Goal: Task Accomplishment & Management: Complete application form

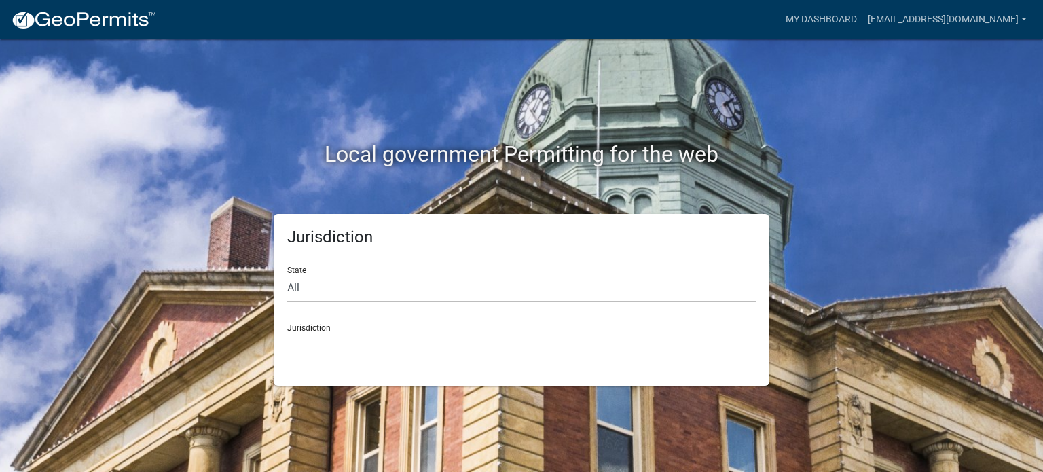
click at [294, 289] on select "All Colorado Georgia Indiana Iowa Kansas Minnesota Ohio South Carolina Wisconsin" at bounding box center [521, 288] width 469 height 28
select select "Minnesota"
click at [287, 274] on select "All Colorado Georgia Indiana Iowa Kansas Minnesota Ohio South Carolina Wisconsin" at bounding box center [521, 288] width 469 height 28
click at [321, 344] on select "Becker County, Minnesota Benton County, Minnesota Carlton County, Minnesota Cit…" at bounding box center [521, 346] width 469 height 28
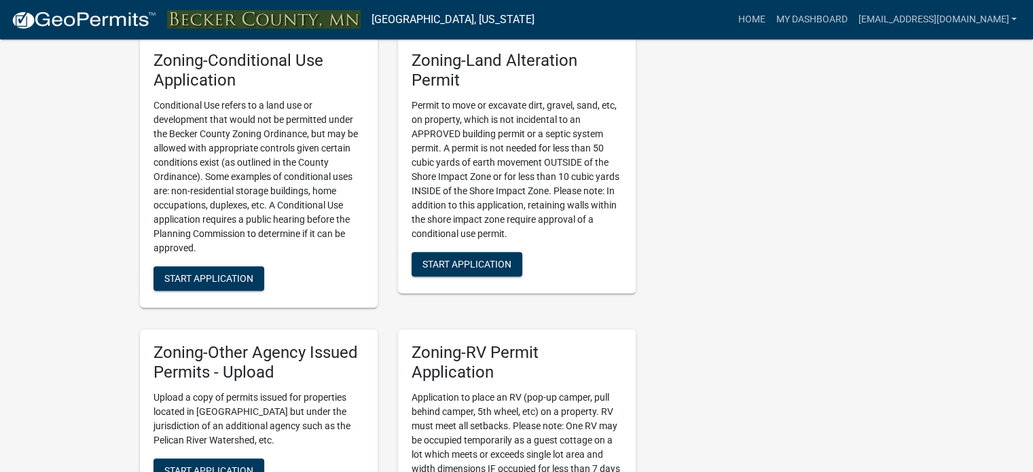
scroll to position [747, 0]
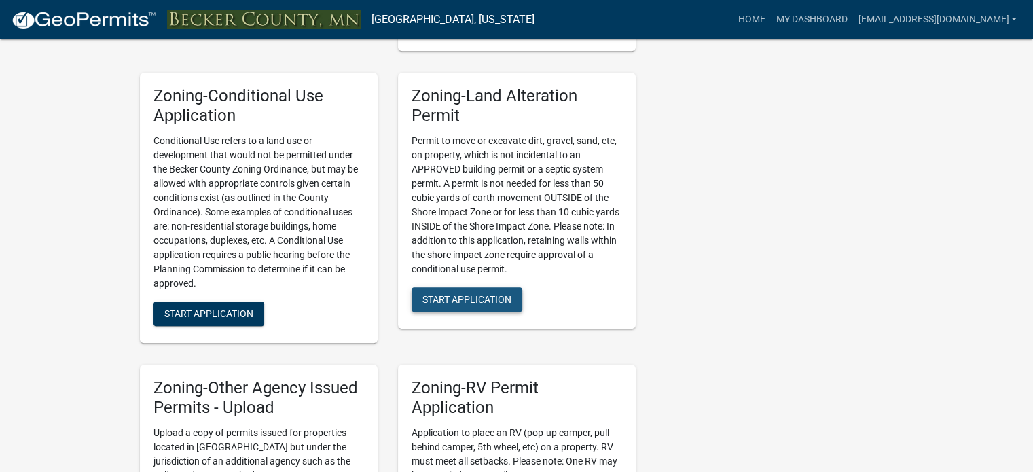
click at [451, 294] on span "Start Application" at bounding box center [466, 299] width 89 height 11
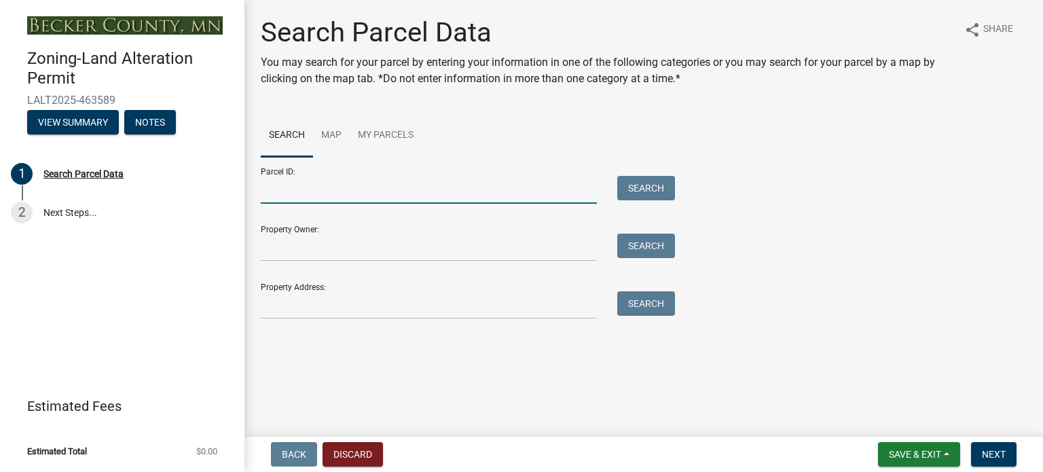
click at [293, 189] on input "Parcel ID:" at bounding box center [429, 190] width 336 height 28
click at [302, 253] on input "Property Owner:" at bounding box center [429, 248] width 336 height 28
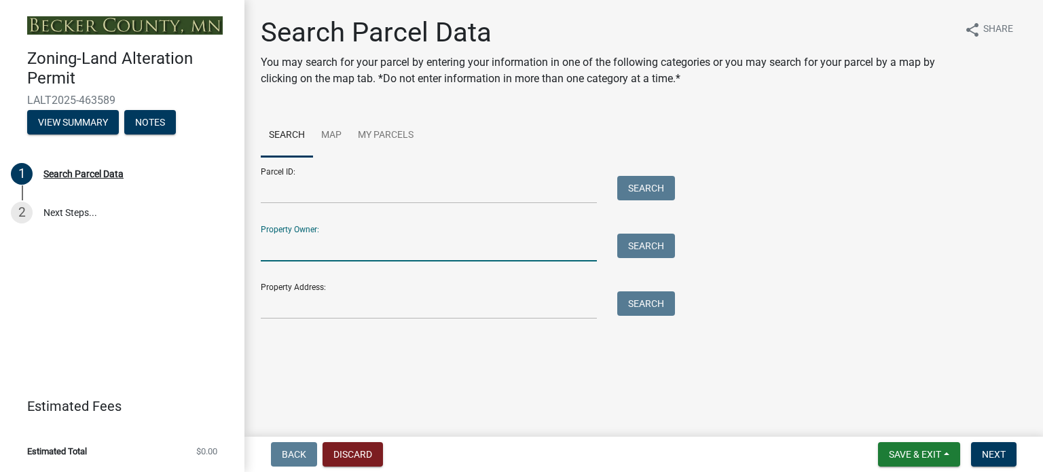
click at [323, 255] on input "Property Owner:" at bounding box center [429, 248] width 336 height 28
click at [295, 195] on input "Parcel ID:" at bounding box center [429, 190] width 336 height 28
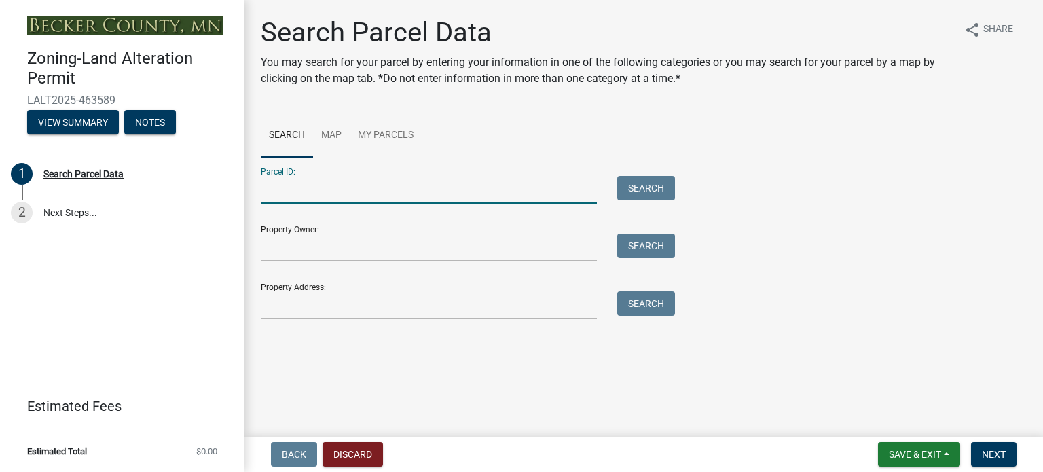
paste input "150263001"
type input "150263001"
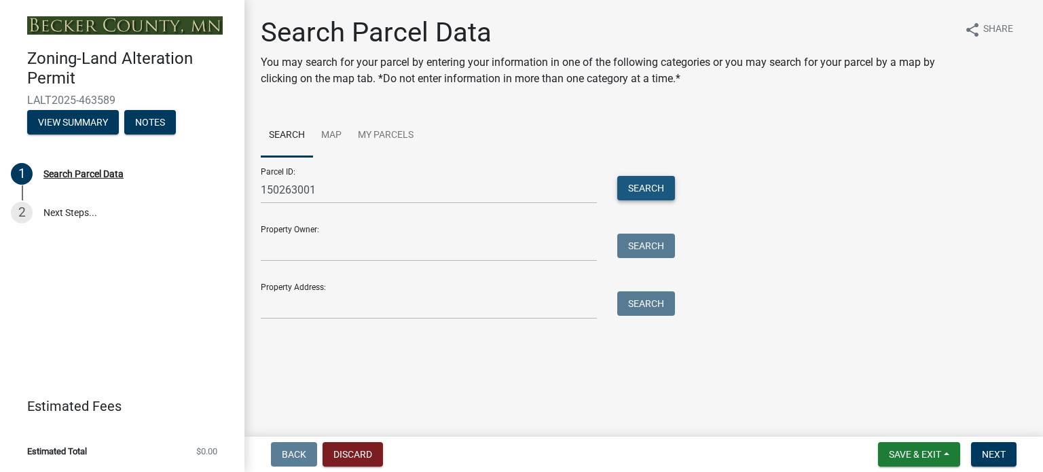
click at [648, 189] on button "Search" at bounding box center [646, 188] width 58 height 24
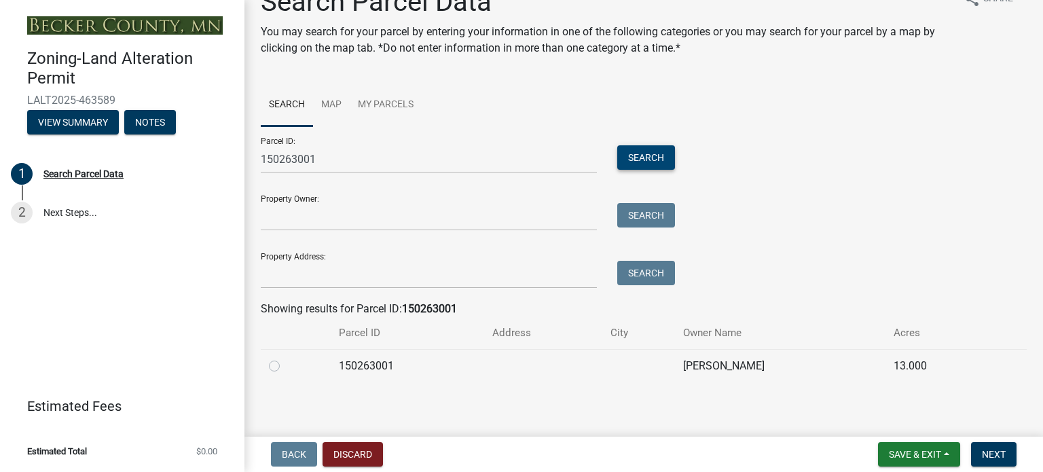
scroll to position [34, 0]
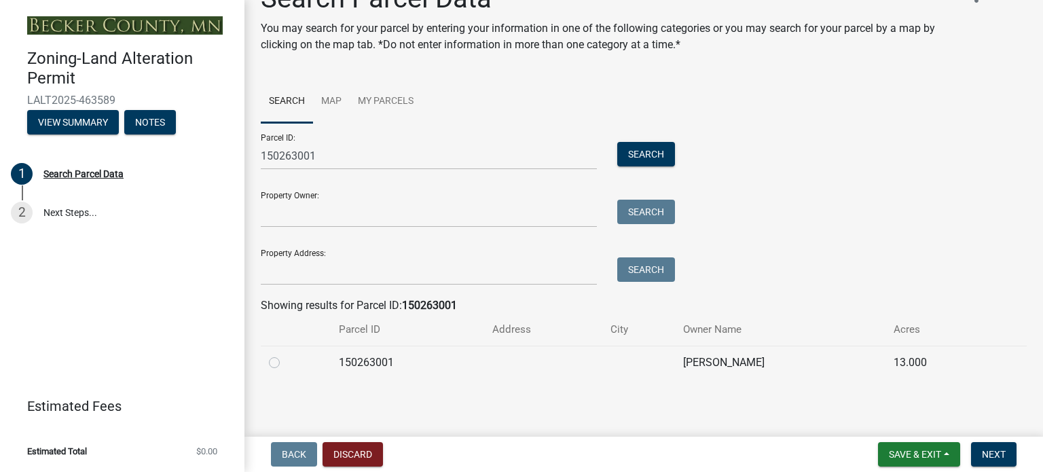
click at [285, 355] on label at bounding box center [285, 355] width 0 height 0
click at [285, 361] on input "radio" at bounding box center [289, 359] width 9 height 9
radio input "true"
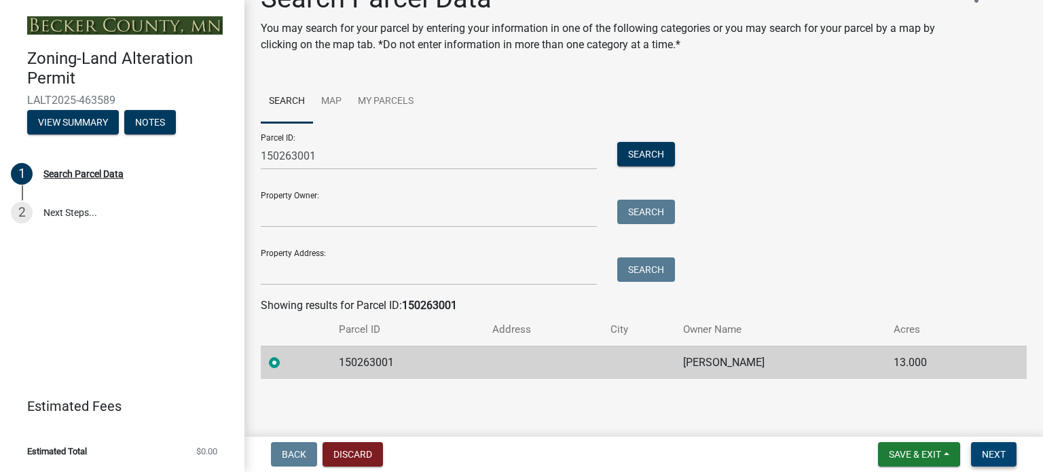
click at [994, 452] on span "Next" at bounding box center [994, 454] width 24 height 11
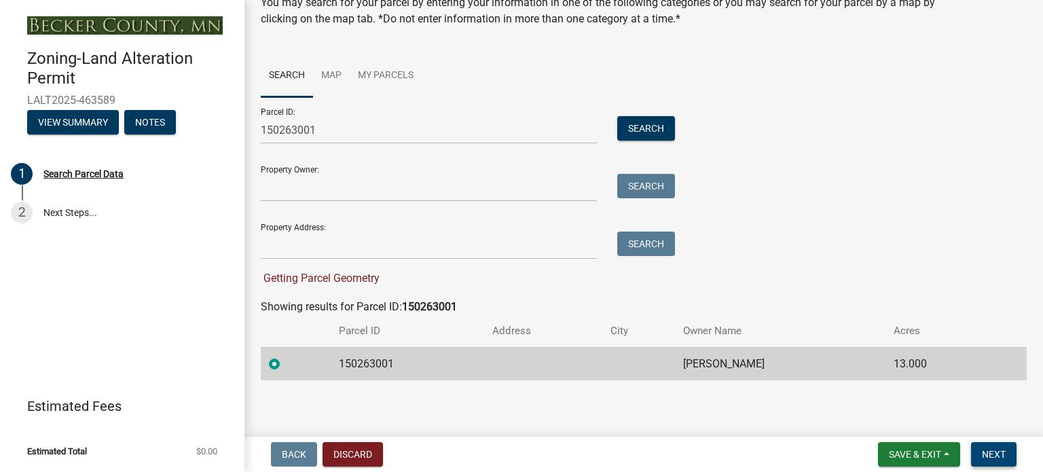
scroll to position [61, 0]
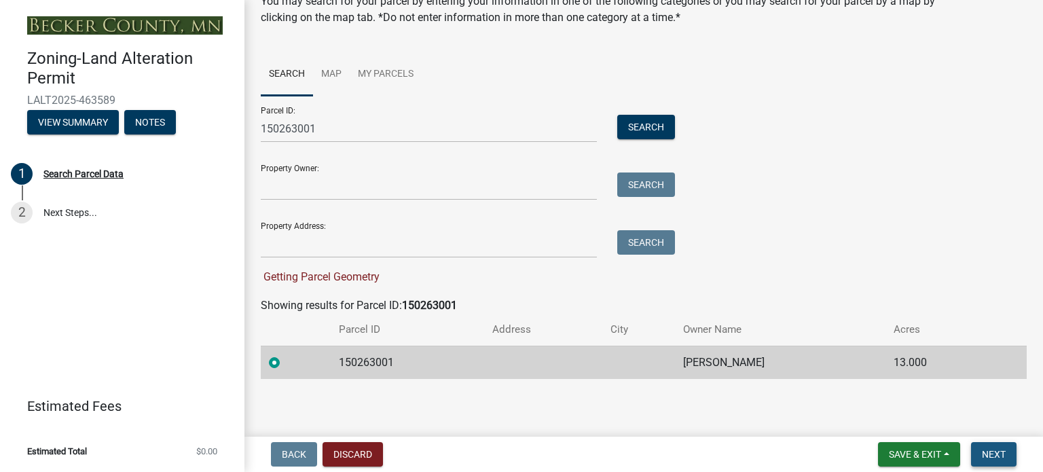
click at [999, 458] on span "Next" at bounding box center [994, 454] width 24 height 11
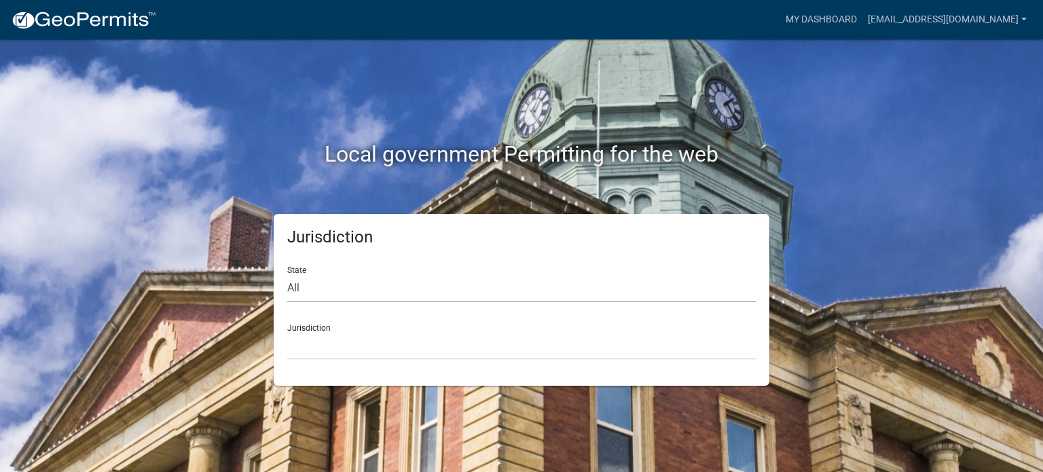
click at [312, 287] on select "All Colorado Georgia Indiana Iowa Kansas Minnesota Ohio South Carolina Wisconsin" at bounding box center [521, 288] width 469 height 28
click at [115, 141] on div "Local government Permitting for the web Jurisdiction State All Colorado Georgia…" at bounding box center [521, 236] width 1043 height 472
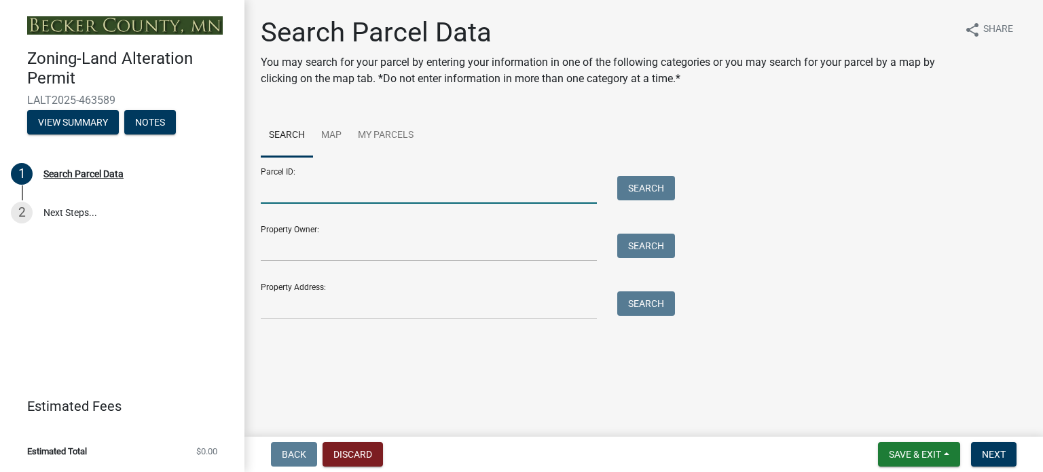
click at [345, 196] on input "Parcel ID:" at bounding box center [429, 190] width 336 height 28
paste input "150263001"
type input "150263001"
click at [665, 189] on button "Search" at bounding box center [646, 188] width 58 height 24
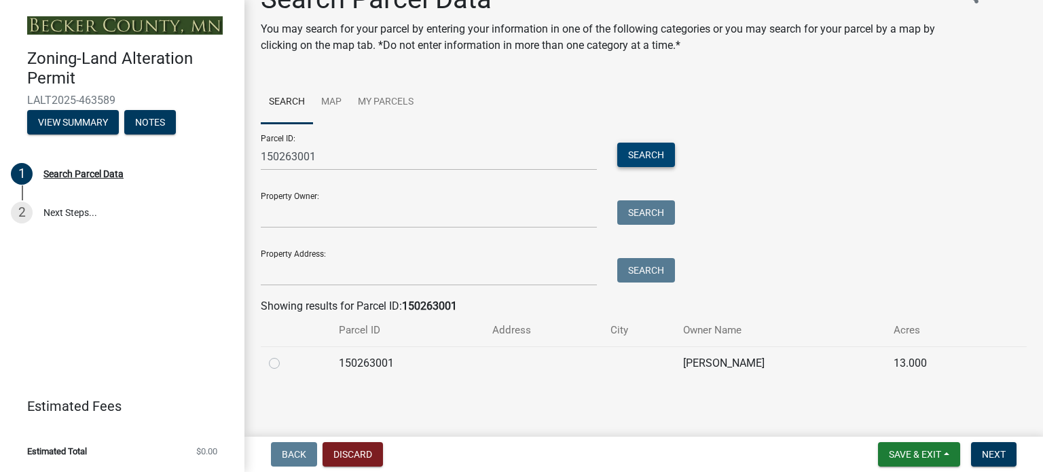
scroll to position [34, 0]
click at [285, 355] on label at bounding box center [285, 355] width 0 height 0
click at [285, 363] on input "radio" at bounding box center [289, 359] width 9 height 9
radio input "true"
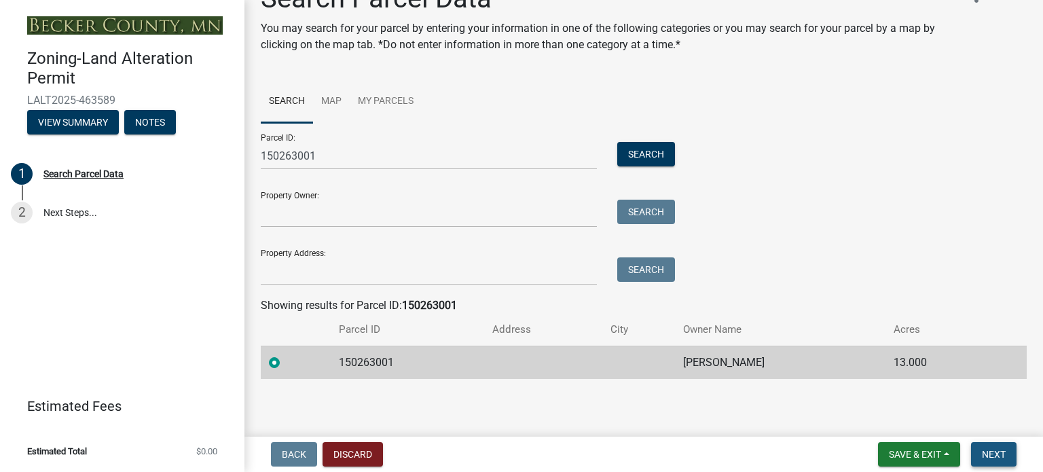
click at [993, 455] on span "Next" at bounding box center [994, 454] width 24 height 11
click at [992, 449] on span "Next" at bounding box center [994, 454] width 24 height 11
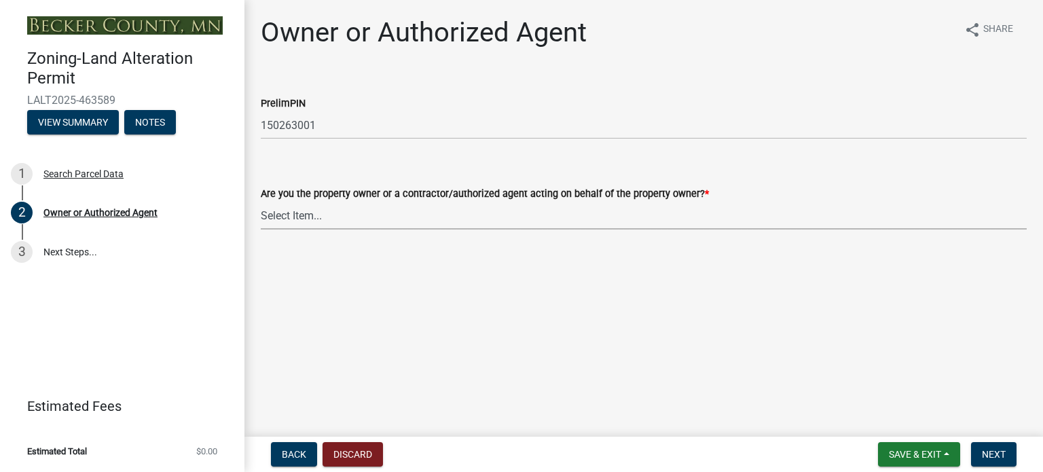
click at [315, 216] on select "Select Item... Property Owner Authorized Agent" at bounding box center [644, 216] width 766 height 28
click at [261, 202] on select "Select Item... Property Owner Authorized Agent" at bounding box center [644, 216] width 766 height 28
select select "7a309aef-9196-40c4-8ed8-2618524942cc"
click at [991, 449] on span "Next" at bounding box center [994, 454] width 24 height 11
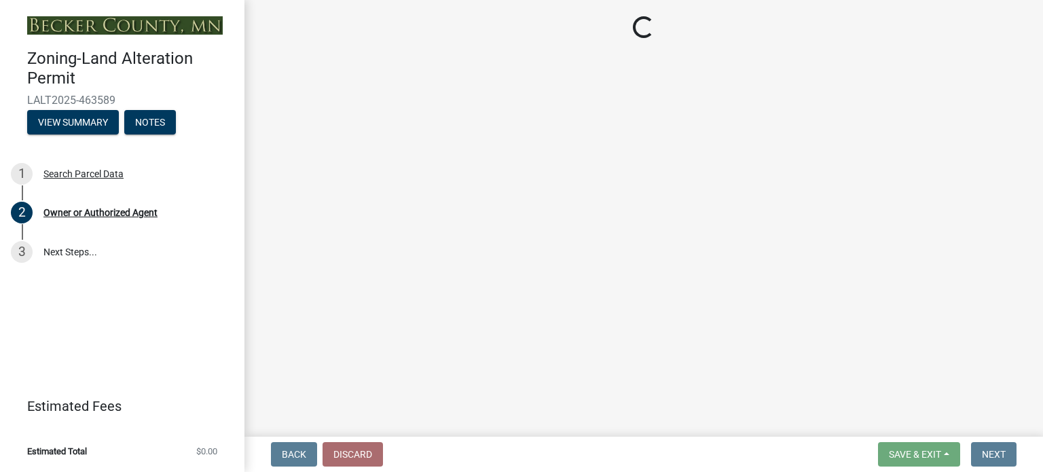
select select "d4213c8f-00d9-4daf-9bc8-d557d47c3834"
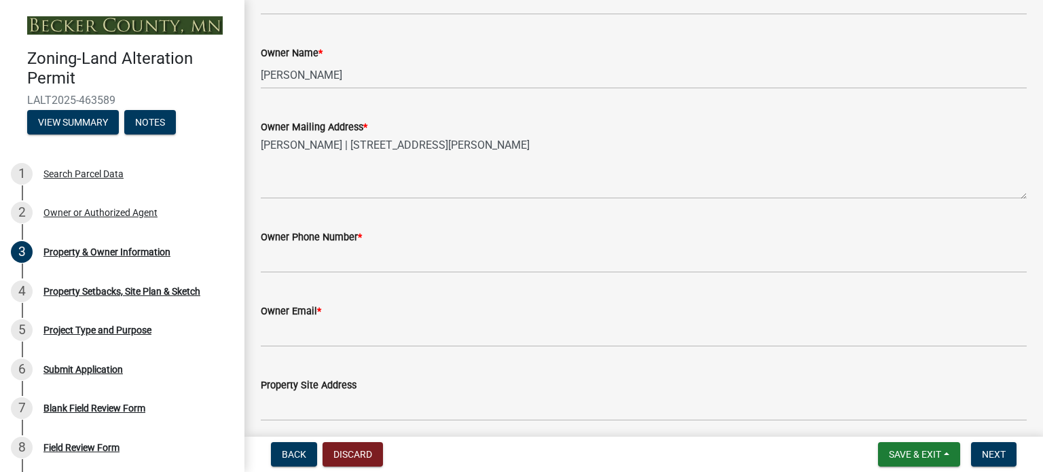
scroll to position [272, 0]
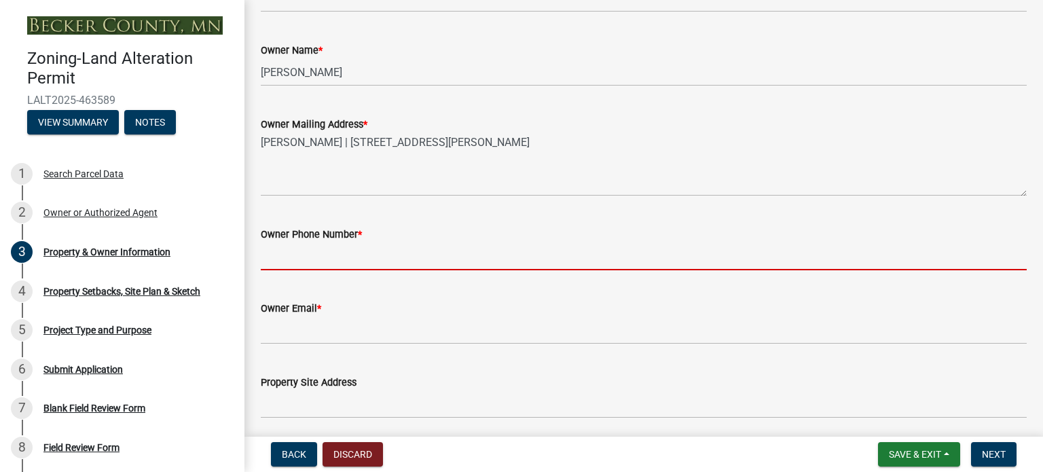
click at [493, 258] on input "Owner Phone Number *" at bounding box center [644, 256] width 766 height 28
type input "2184573287"
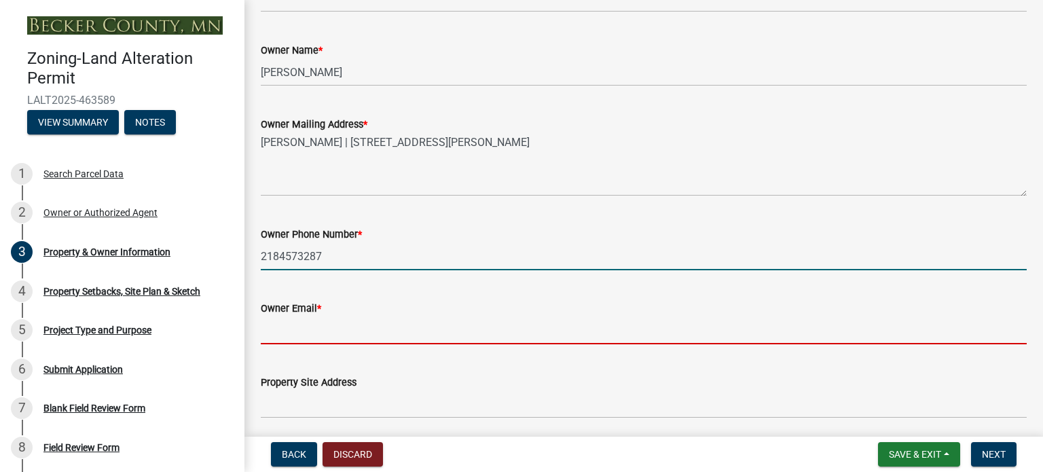
type input "[EMAIL_ADDRESS][DOMAIN_NAME]"
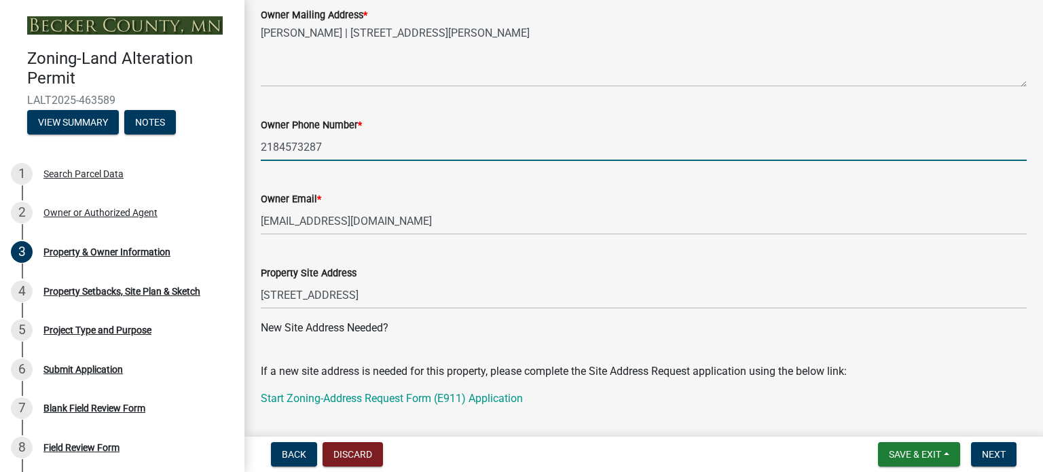
scroll to position [407, 0]
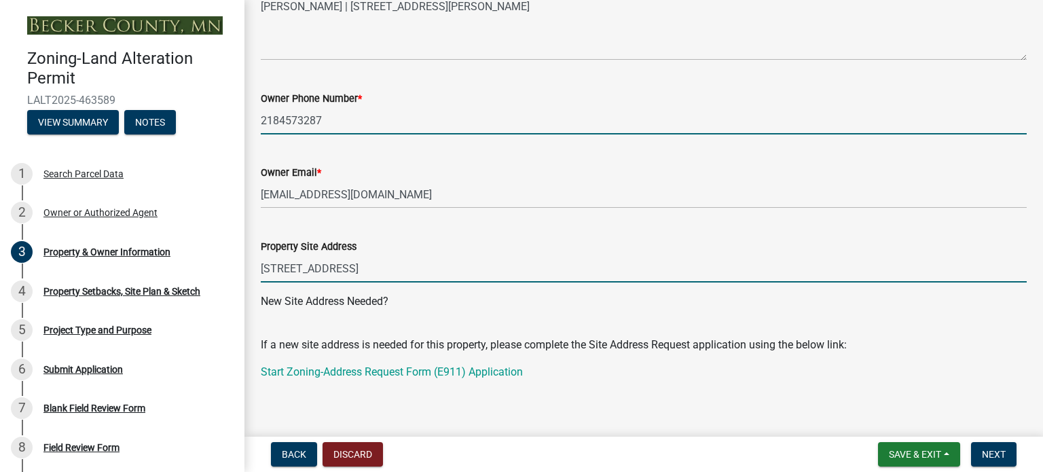
click at [576, 266] on input "[STREET_ADDRESS]" at bounding box center [644, 269] width 766 height 28
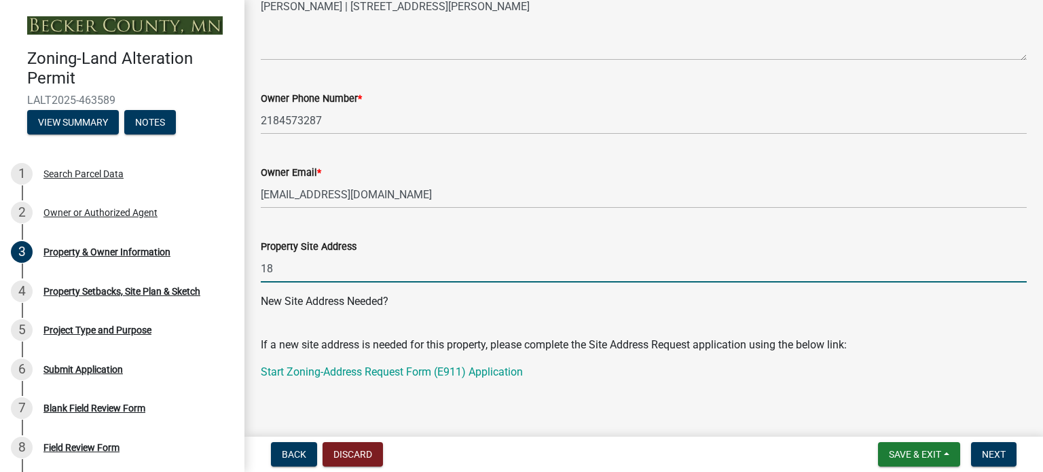
type input "1"
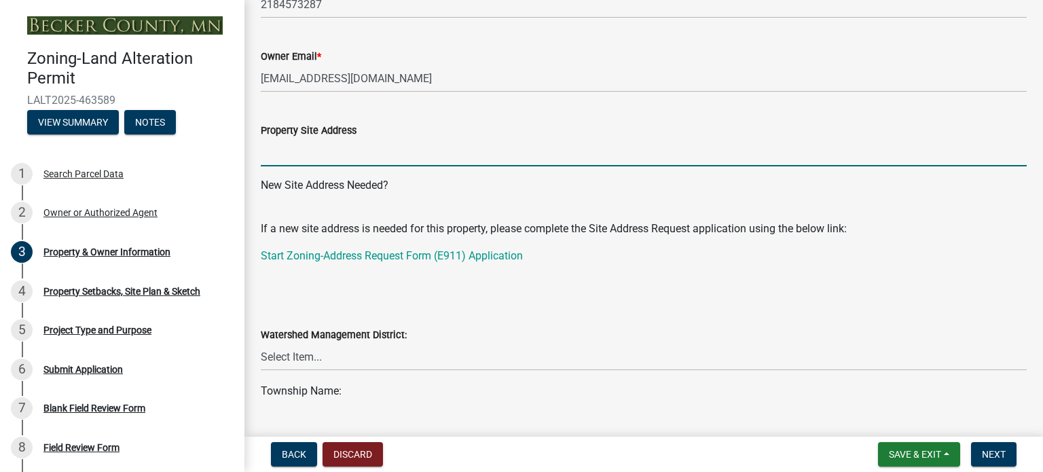
scroll to position [679, 0]
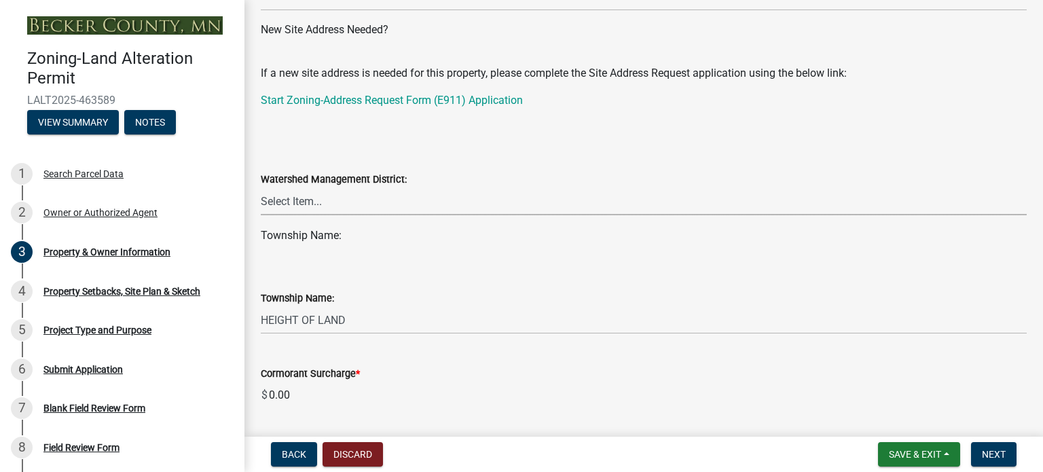
click at [278, 202] on select "Select Item... PELICAN RIVER WTRSHD BUFFALO WATERSHED CORMORANT WATERSHED WILD …" at bounding box center [644, 201] width 766 height 28
click at [261, 187] on select "Select Item... PELICAN RIVER WTRSHD BUFFALO WATERSHED CORMORANT WATERSHED WILD …" at bounding box center [644, 201] width 766 height 28
select select "5f41a604-8b91-453d-8de3-98cc9e8acc9b"
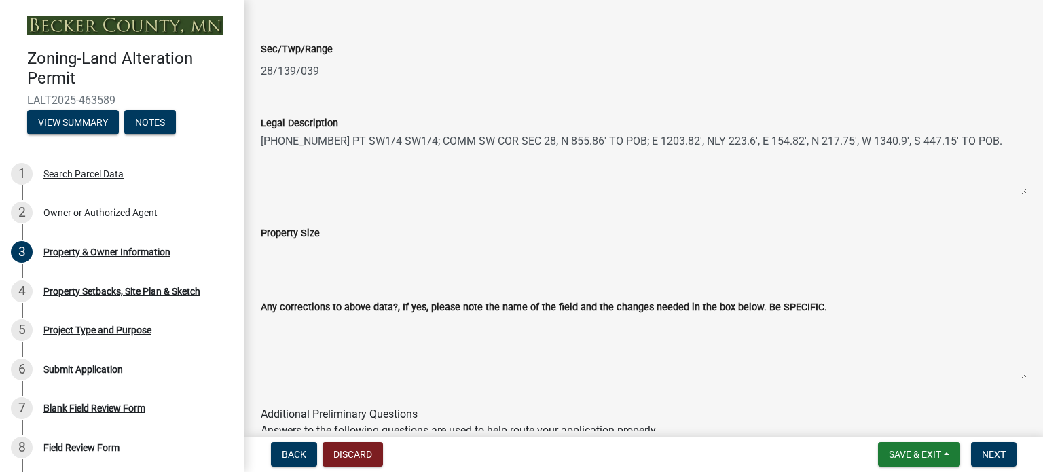
scroll to position [1087, 0]
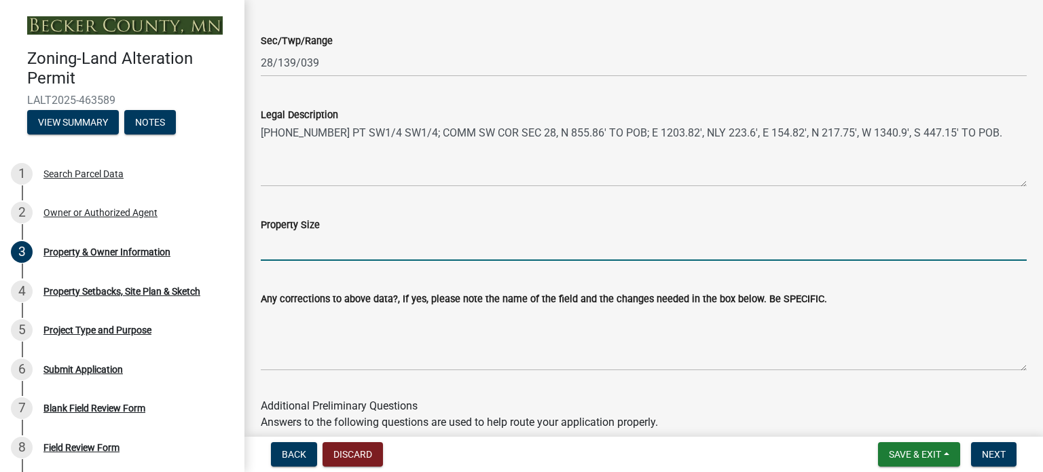
click at [365, 243] on input "Property Size" at bounding box center [644, 247] width 766 height 28
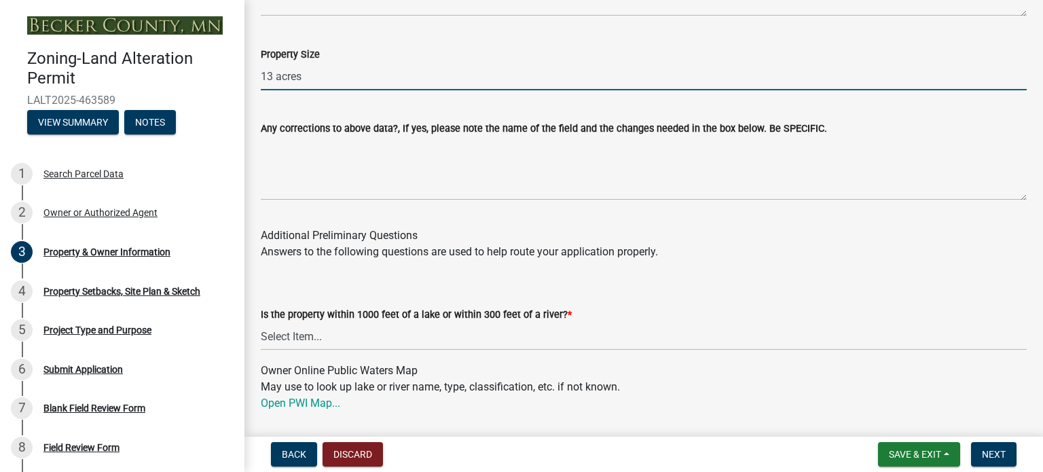
scroll to position [1290, 0]
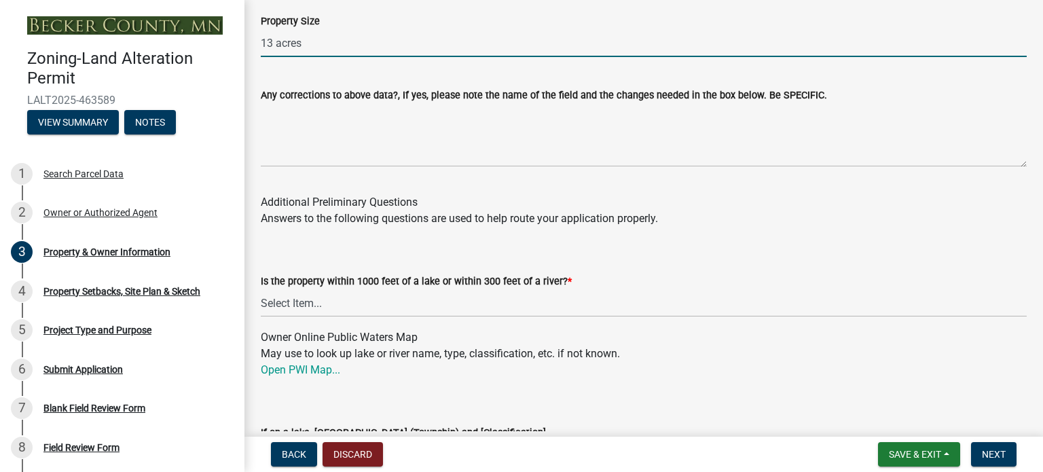
type input "13 acres"
click at [304, 299] on select "Select Item... Yes No" at bounding box center [644, 303] width 766 height 28
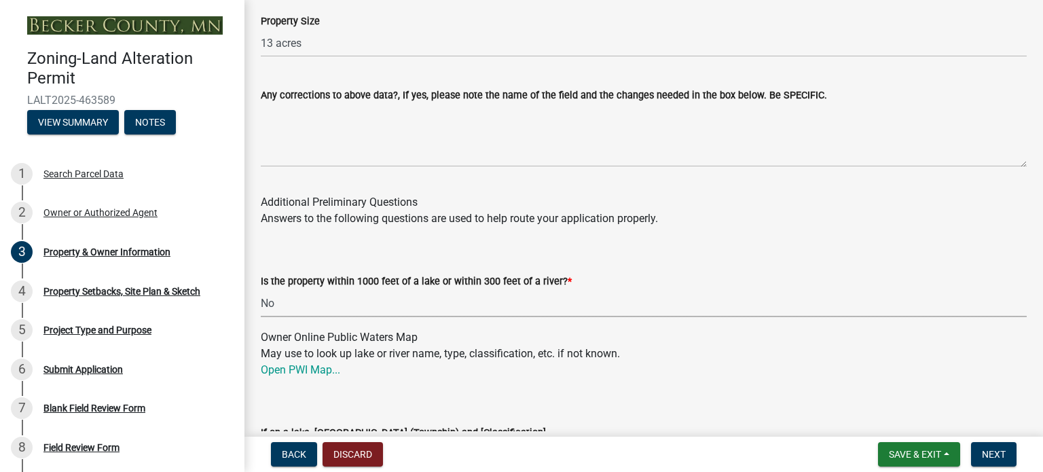
click at [261, 289] on select "Select Item... Yes No" at bounding box center [644, 303] width 766 height 28
select select "1768657a-58f4-482b-a170-726bb9b42af9"
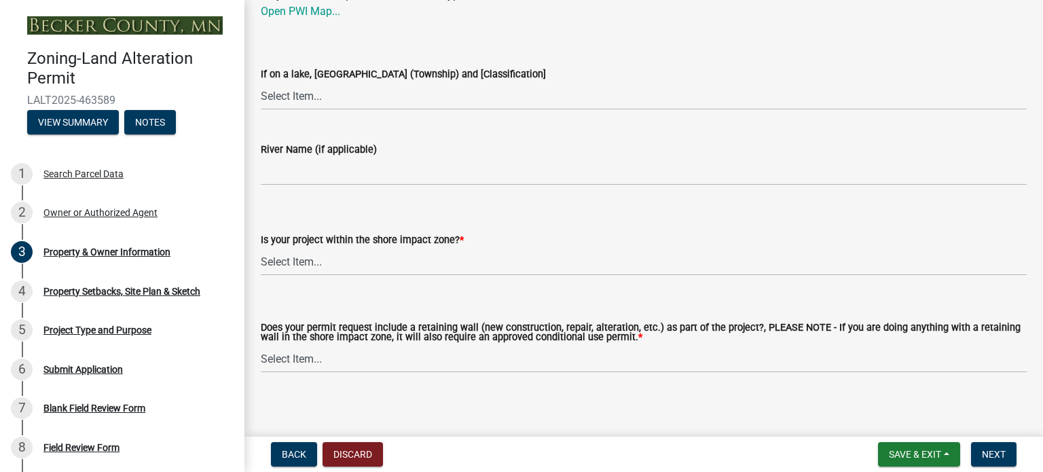
scroll to position [1656, 0]
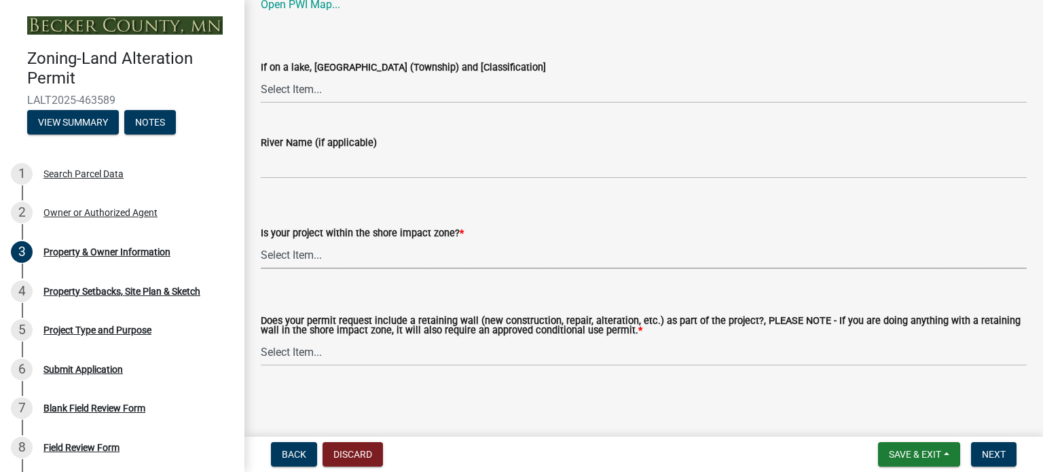
click at [308, 252] on select "Select Item... No: I am outside of the shore impact zone for a lake or river. Y…" at bounding box center [644, 255] width 766 height 28
click at [261, 241] on select "Select Item... No: I am outside of the shore impact zone for a lake or river. Y…" at bounding box center [644, 255] width 766 height 28
select select "a20b5604-88ec-44b1-8277-10e6e0ae6ac6"
click at [378, 354] on select "Select Item... Yes No" at bounding box center [644, 352] width 766 height 28
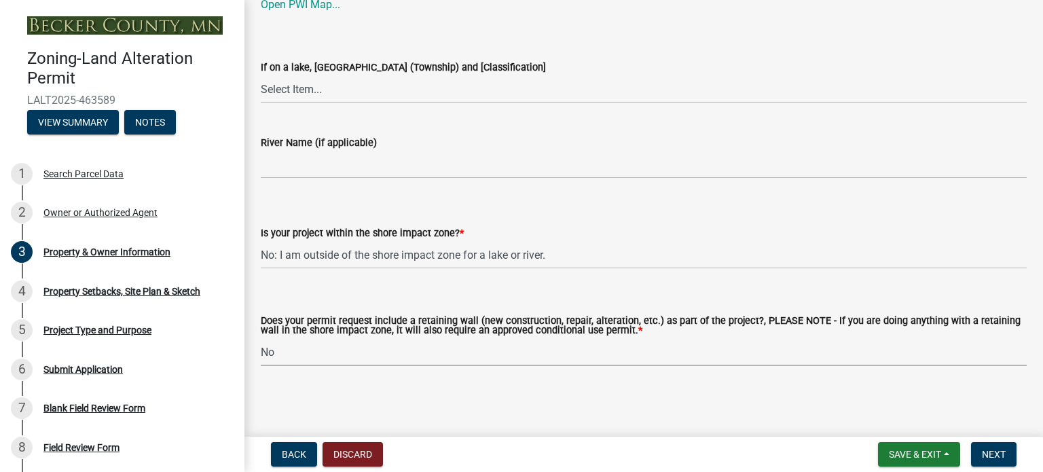
click at [261, 338] on select "Select Item... Yes No" at bounding box center [644, 352] width 766 height 28
select select "c1c19f9b-ed98-4a80-b19c-b5d7b660d61e"
click at [997, 454] on span "Next" at bounding box center [994, 454] width 24 height 11
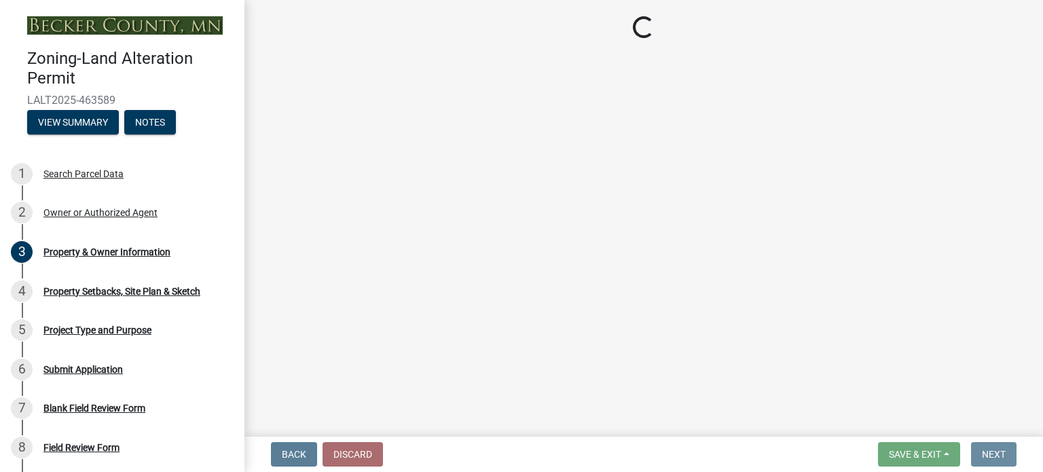
scroll to position [0, 0]
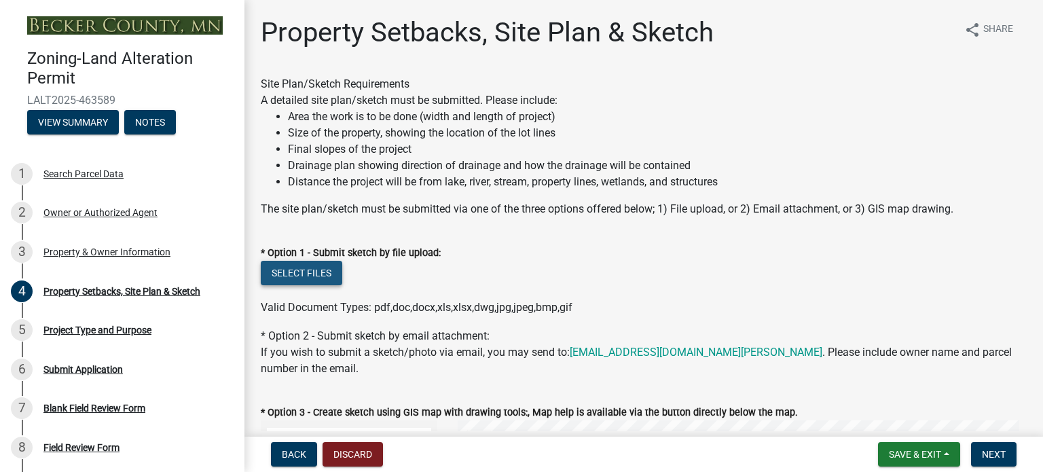
click at [312, 274] on button "Select files" at bounding box center [301, 273] width 81 height 24
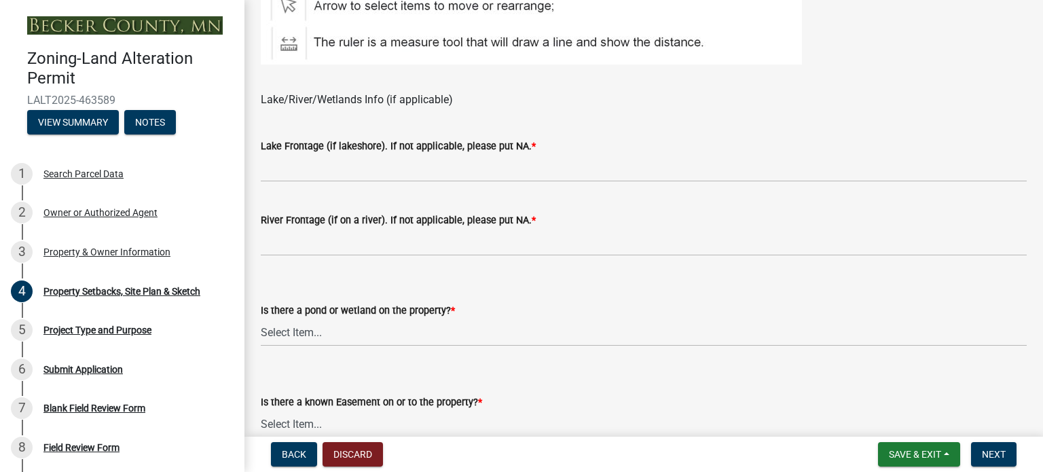
scroll to position [951, 0]
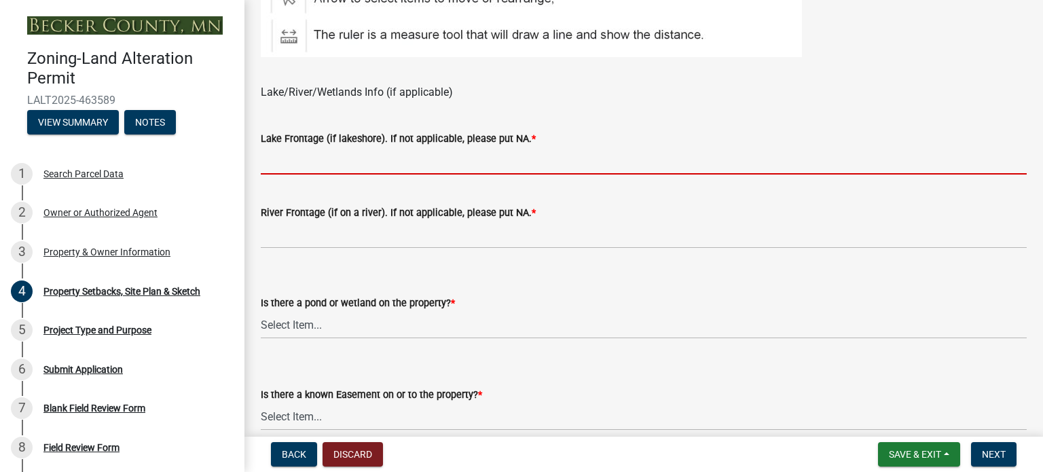
click at [380, 160] on input "Lake Frontage (if lakeshore). If not applicable, please put NA. *" at bounding box center [644, 161] width 766 height 28
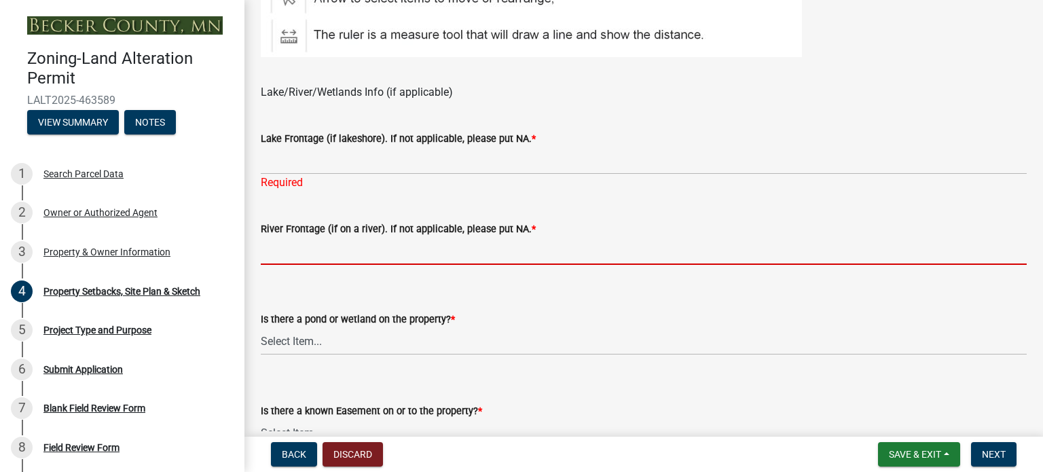
click at [367, 243] on input "River Frontage (if on a river). If not applicable, please put NA. *" at bounding box center [644, 251] width 766 height 28
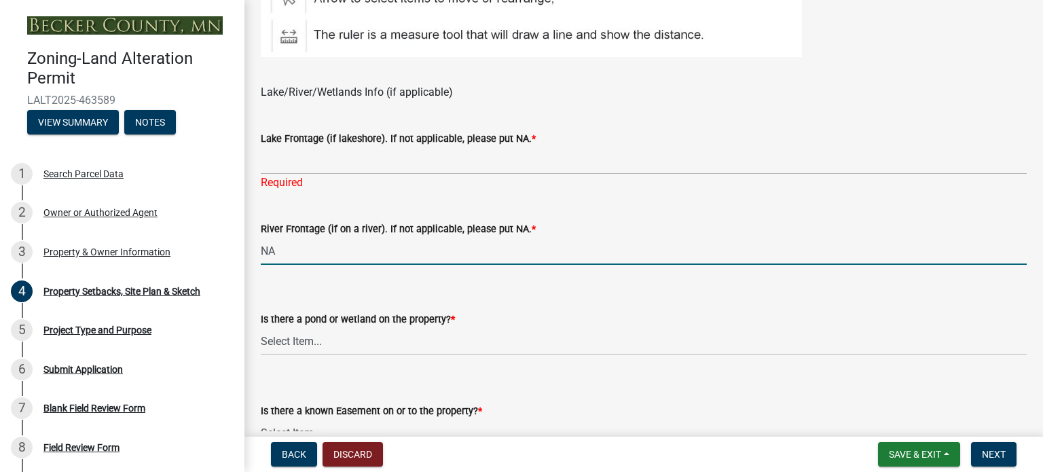
type input "NA"
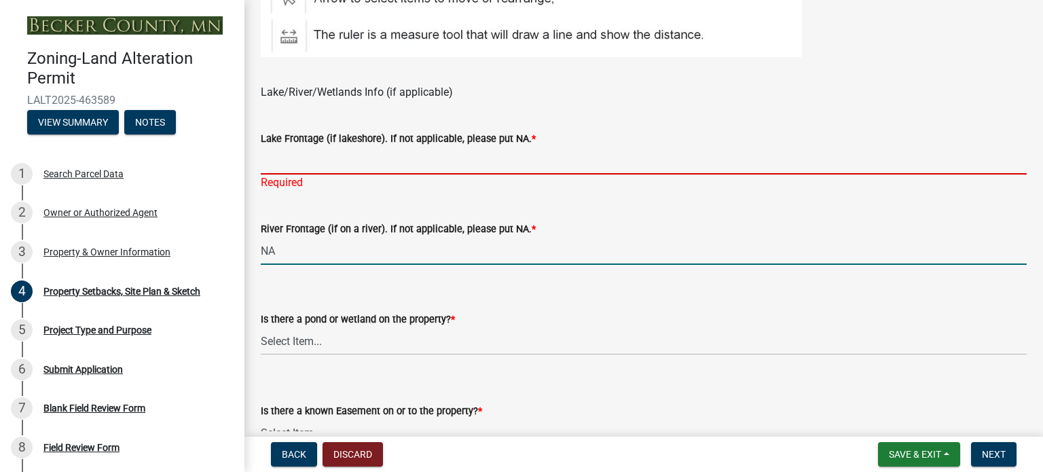
drag, startPoint x: 272, startPoint y: 168, endPoint x: 280, endPoint y: 165, distance: 8.2
click at [280, 165] on input "Lake Frontage (if lakeshore). If not applicable, please put NA. *" at bounding box center [644, 161] width 766 height 28
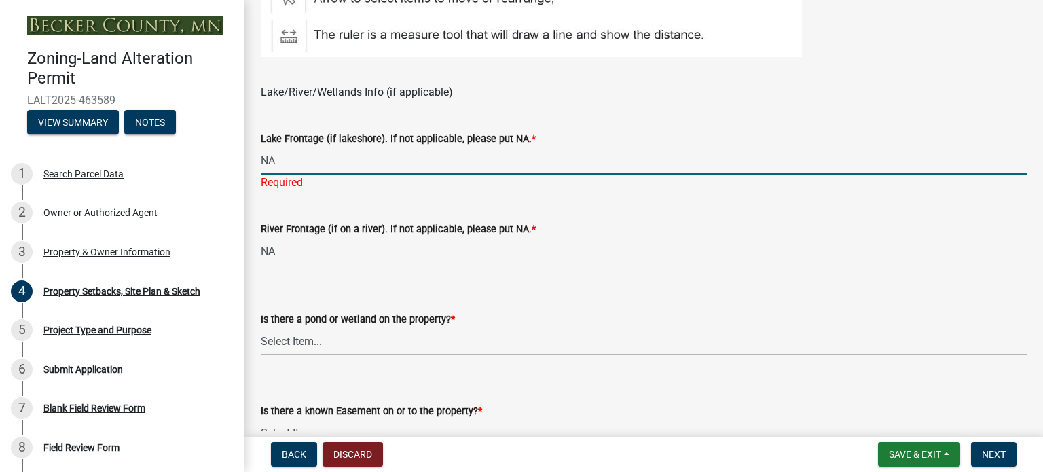
type input "NA"
click at [388, 344] on wm-data-entity-input "Is there a pond or wetland on the property? * Select Item... Yes No" at bounding box center [644, 322] width 766 height 92
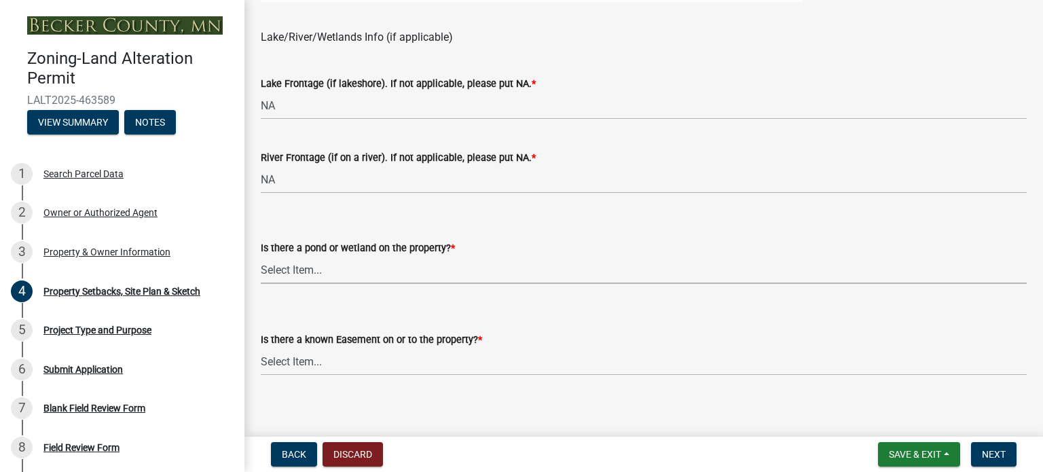
scroll to position [1015, 0]
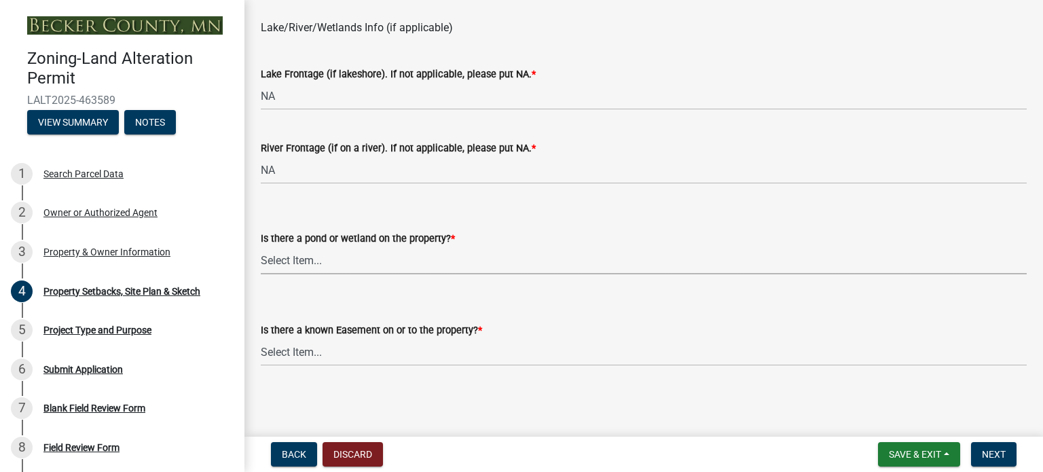
click at [403, 259] on select "Select Item... Yes No" at bounding box center [644, 261] width 766 height 28
click at [261, 247] on select "Select Item... Yes No" at bounding box center [644, 261] width 766 height 28
select select "3850de20-214c-4d2e-9fd8-97cf6d4940d1"
click at [341, 355] on select "Select Item... Yes No" at bounding box center [644, 352] width 766 height 28
click at [261, 338] on select "Select Item... Yes No" at bounding box center [644, 352] width 766 height 28
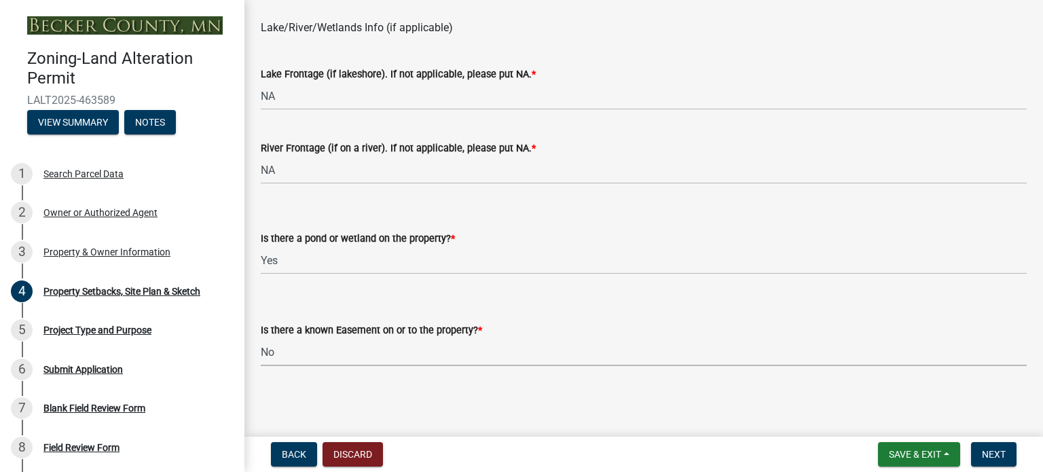
select select "84ece663-5328-4739-b2f5-2b1393f0600c"
click at [1000, 450] on span "Next" at bounding box center [994, 454] width 24 height 11
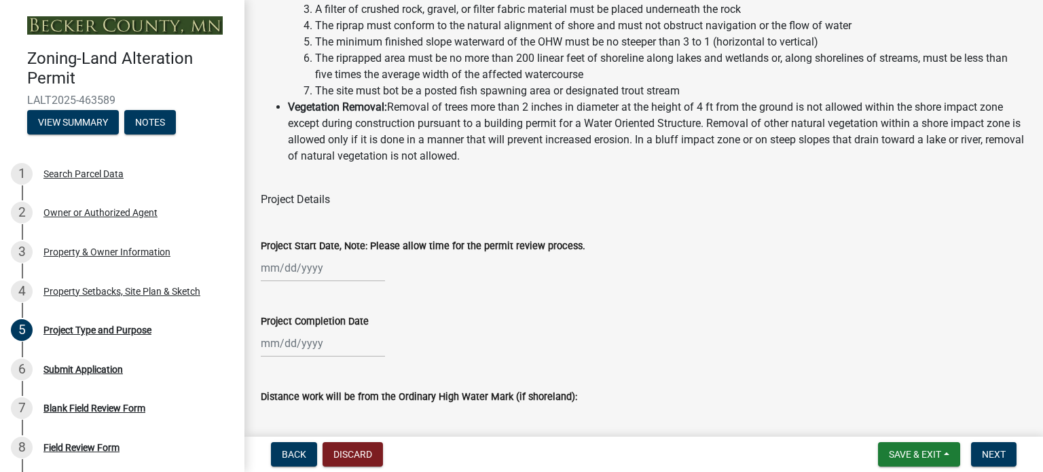
scroll to position [340, 0]
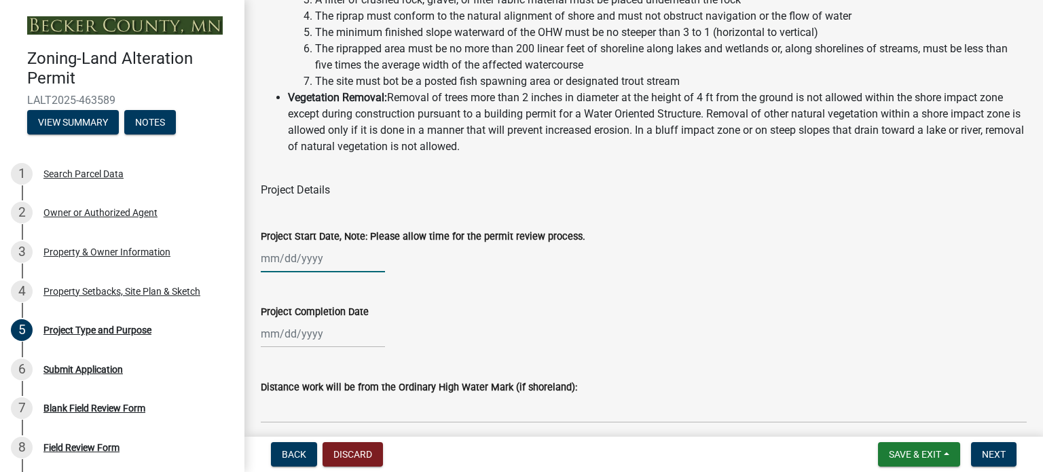
click at [274, 272] on div at bounding box center [323, 258] width 124 height 28
select select "8"
select select "2025"
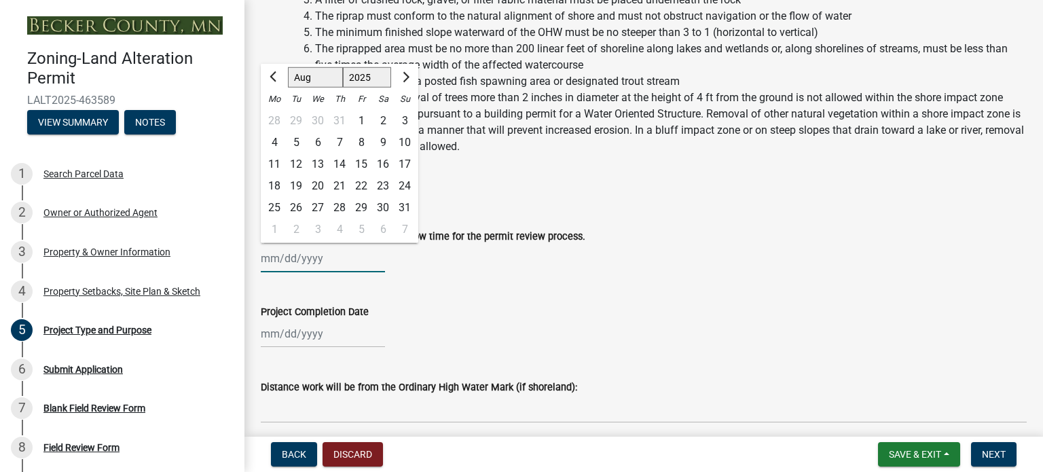
click at [312, 88] on select "Jan Feb Mar Apr May Jun [DATE] Aug Sep Oct Nov Dec" at bounding box center [315, 77] width 55 height 20
click at [288, 84] on select "Jan Feb Mar Apr May Jun [DATE] Aug Sep Oct Nov Dec" at bounding box center [315, 77] width 55 height 20
click at [383, 197] on div "23" at bounding box center [383, 186] width 22 height 22
type input "[DATE]"
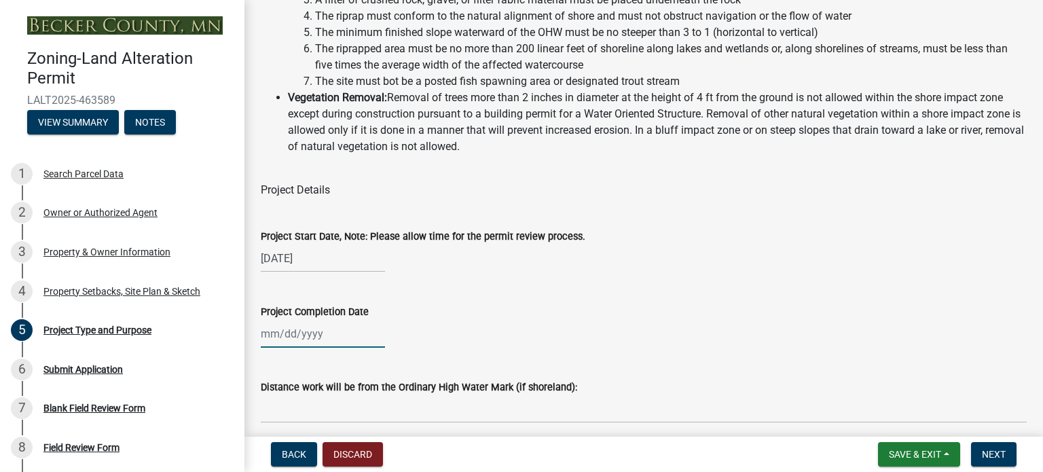
click at [321, 348] on div at bounding box center [323, 334] width 124 height 28
select select "8"
select select "2025"
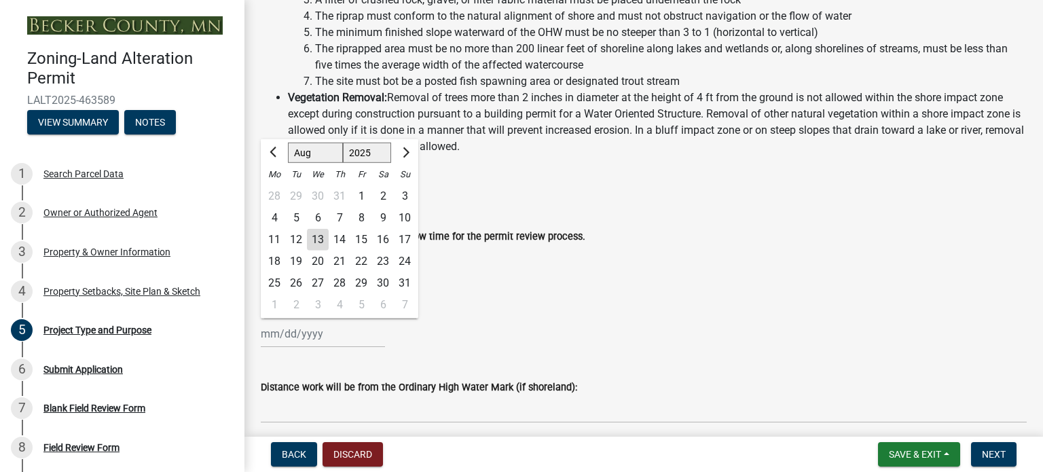
click at [326, 163] on select "Jan Feb Mar Apr May Jun [DATE] Aug Sep Oct Nov Dec" at bounding box center [315, 153] width 55 height 20
select select "11"
click at [288, 159] on select "Jan Feb Mar Apr May Jun [DATE] Aug Sep Oct Nov Dec" at bounding box center [315, 153] width 55 height 20
click at [405, 272] on div "23" at bounding box center [405, 262] width 22 height 22
type input "[DATE]"
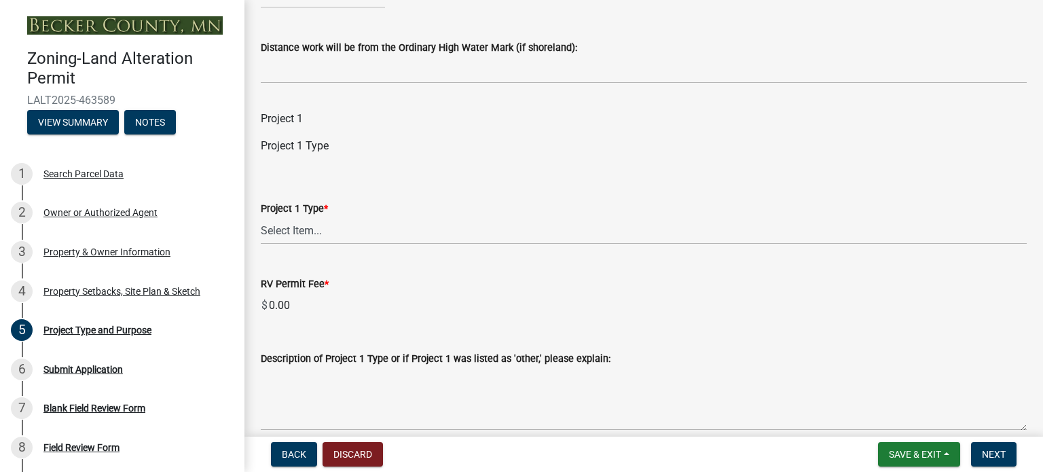
scroll to position [747, 0]
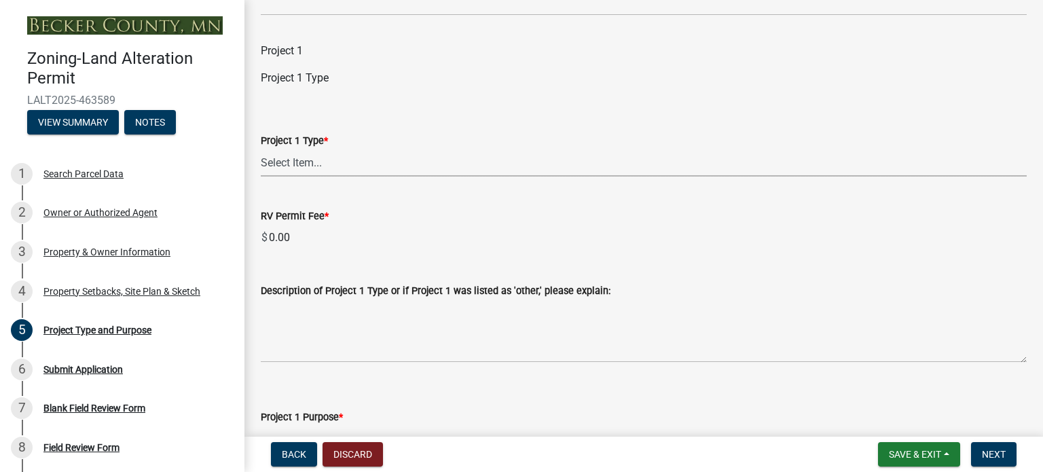
click at [342, 177] on select "Select Item... Beach Sand Blanket (installation, repair, or replacement) Fill O…" at bounding box center [644, 163] width 766 height 28
click at [261, 165] on select "Select Item... Beach Sand Blanket (installation, repair, or replacement) Fill O…" at bounding box center [644, 163] width 766 height 28
select select "76d3a18a-a65f-434c-9a38-e2a5b95ff80f"
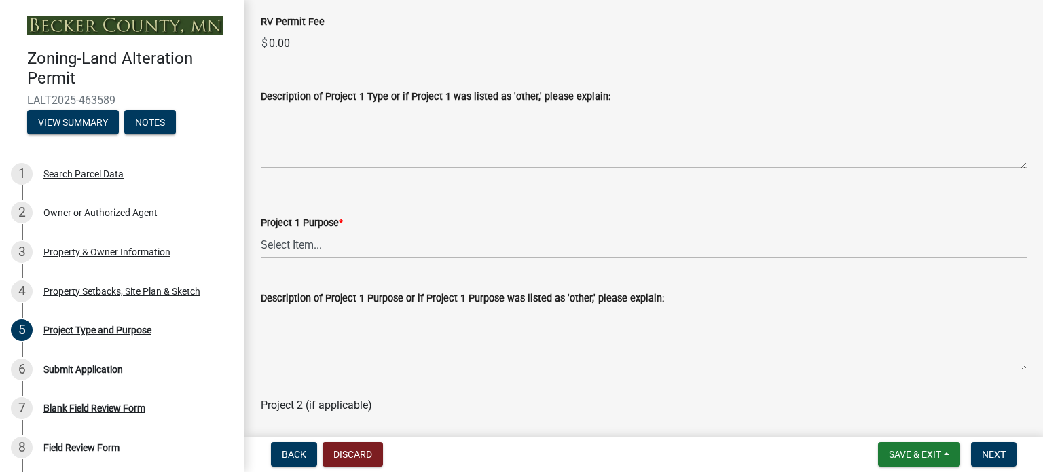
scroll to position [951, 0]
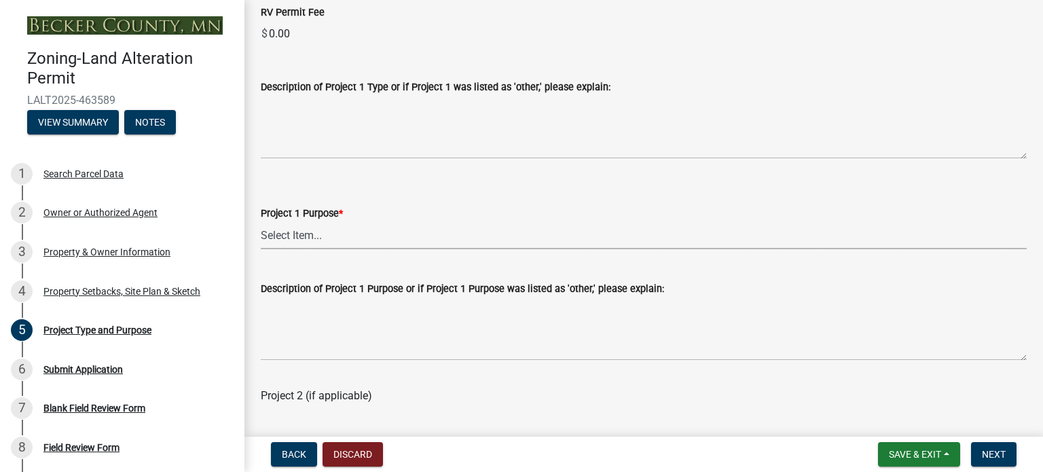
click at [295, 249] on select "Select Item... Beach Sand Blanket Clear Land Driveway or Road Elevate Building …" at bounding box center [644, 235] width 766 height 28
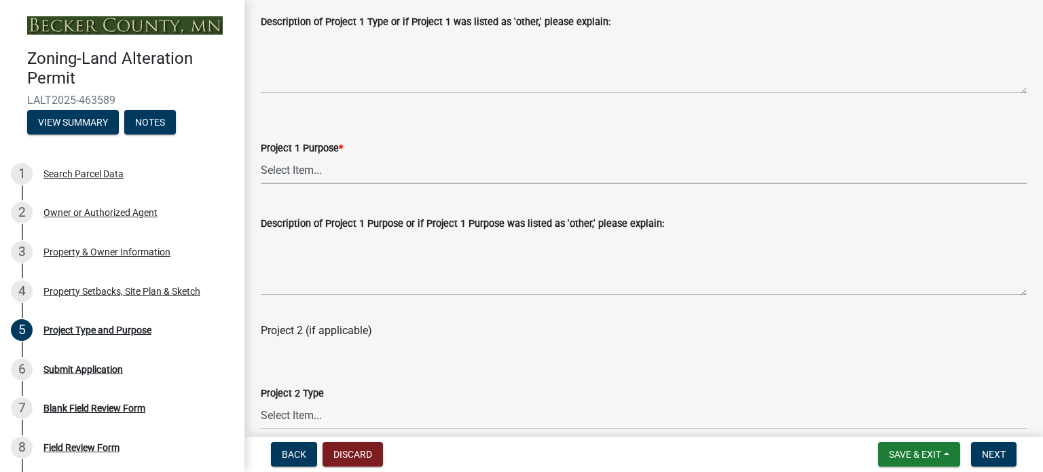
scroll to position [1019, 0]
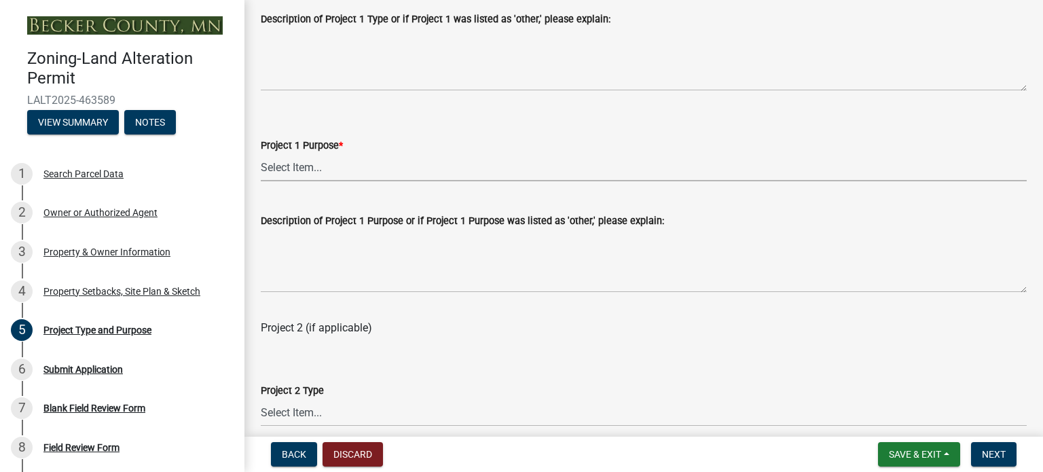
click at [293, 181] on select "Select Item... Beach Sand Blanket Clear Land Driveway or Road Elevate Building …" at bounding box center [644, 167] width 766 height 28
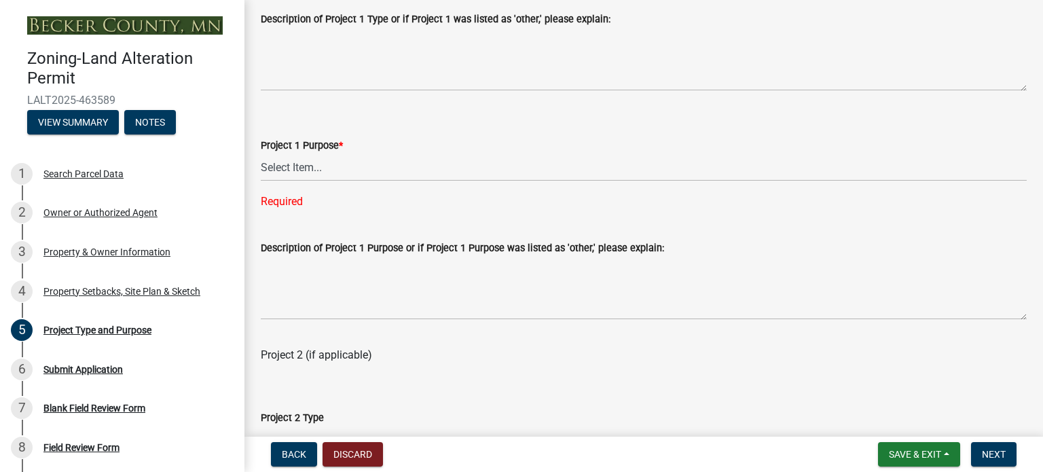
click at [443, 140] on form "Project 1 Purpose * Select Item... Beach Sand Blanket Clear Land Driveway or Ro…" at bounding box center [644, 151] width 766 height 60
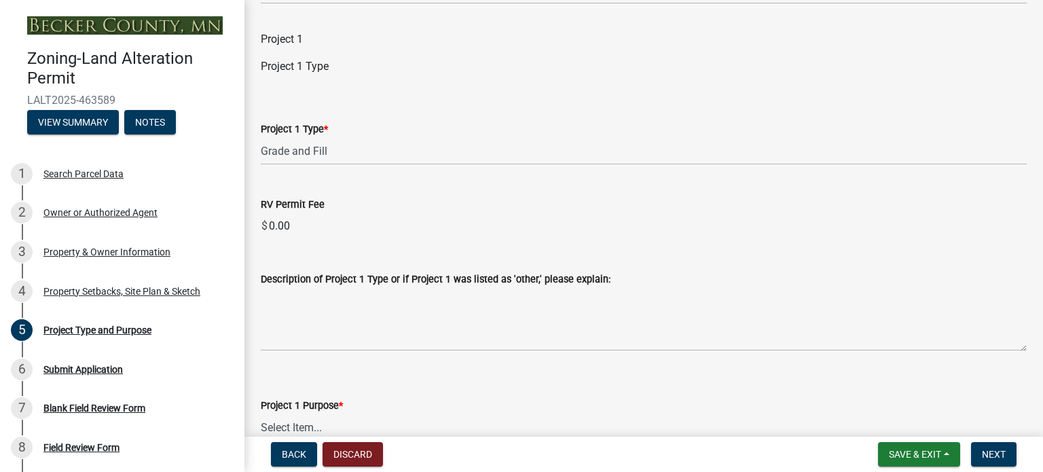
scroll to position [951, 0]
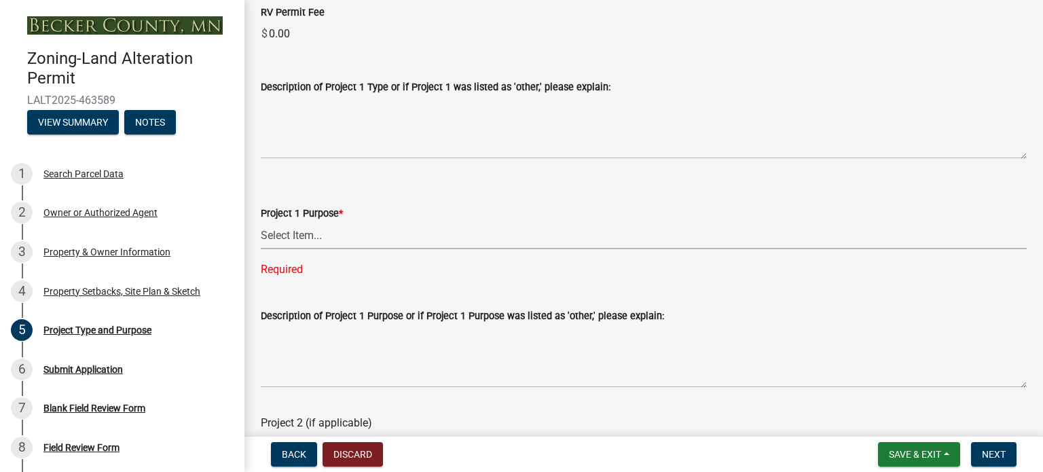
click at [386, 244] on select "Select Item... Beach Sand Blanket Clear Land Driveway or Road Elevate Building …" at bounding box center [644, 235] width 766 height 28
click at [261, 237] on select "Select Item... Beach Sand Blanket Clear Land Driveway or Road Elevate Building …" at bounding box center [644, 235] width 766 height 28
select select "5acdfad6-7ebf-456f-afe3-0d0bb667b9ef"
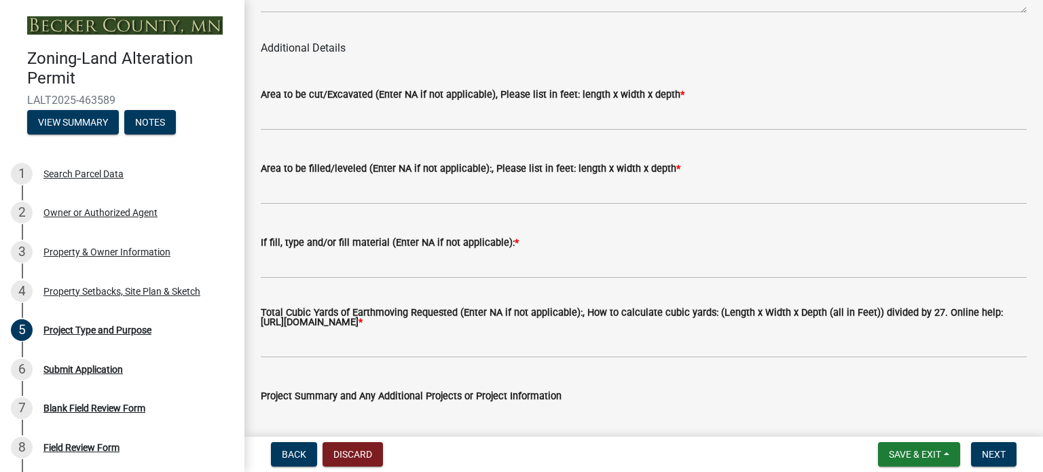
scroll to position [1766, 0]
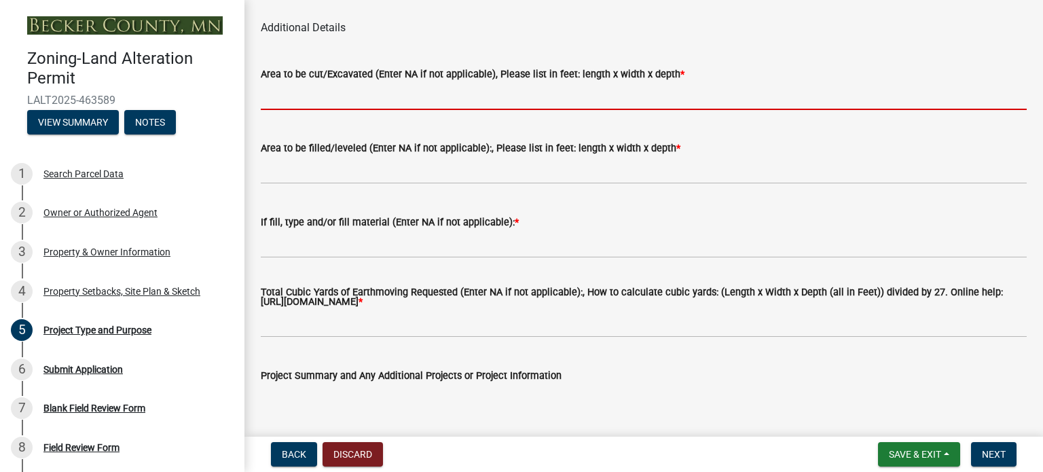
click at [395, 110] on input "Area to be cut/Excavated (Enter NA if not applicable), Please list in feet: len…" at bounding box center [644, 96] width 766 height 28
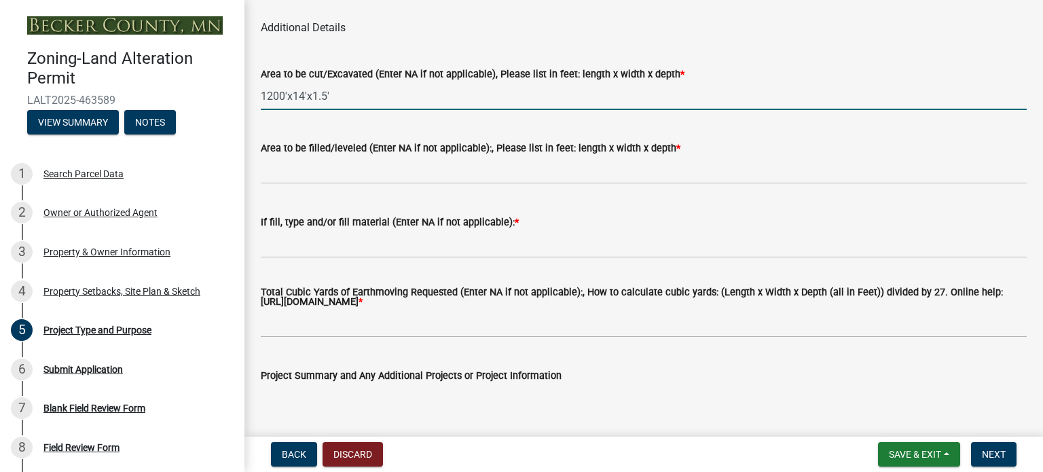
type input "1200'x14'x1.5'"
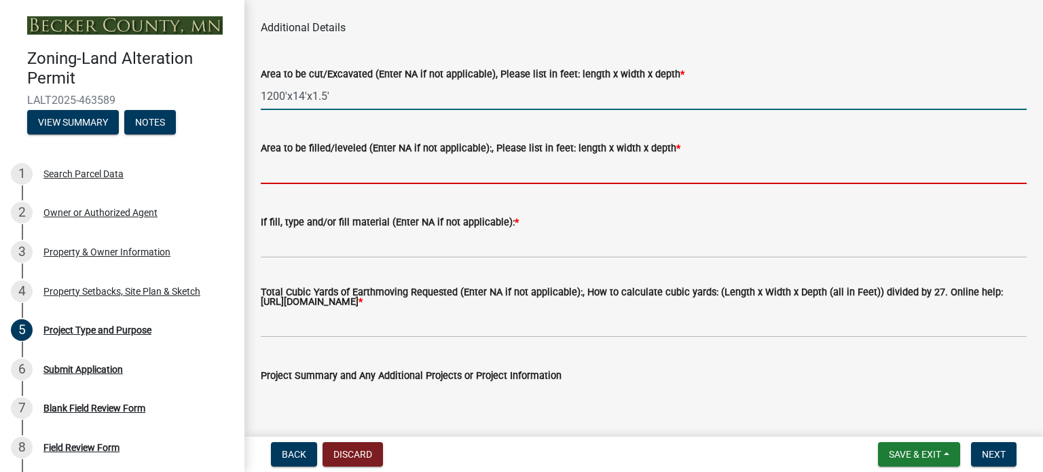
click at [304, 184] on input "Area to be filled/leveled (Enter NA if not applicable):, Please list in feet: l…" at bounding box center [644, 170] width 766 height 28
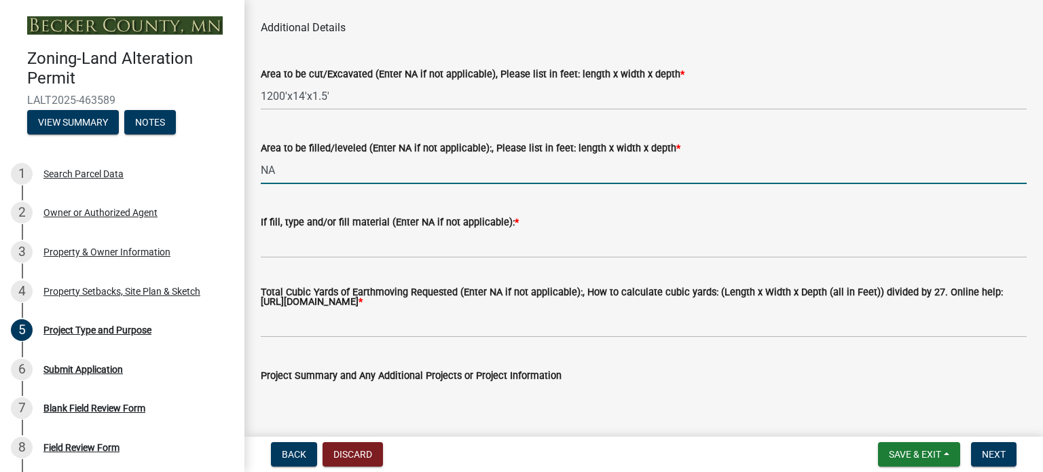
type input "NA"
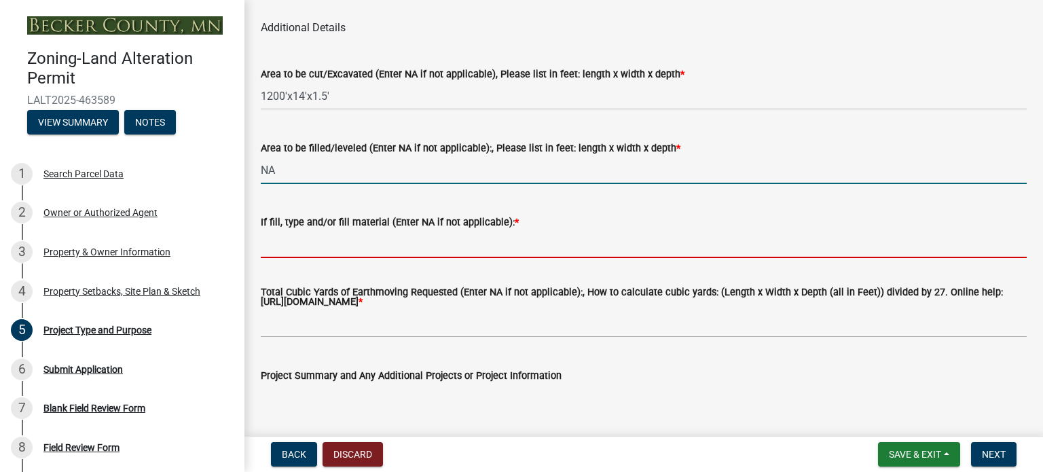
click at [329, 258] on input "If fill, type and/or fill material (Enter NA if not applicable): *" at bounding box center [644, 244] width 766 height 28
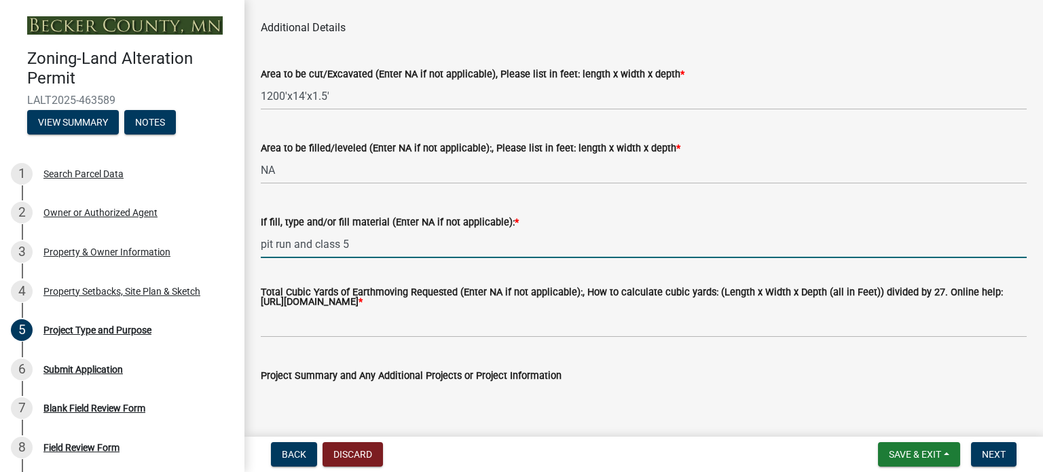
type input "pit run and class 5"
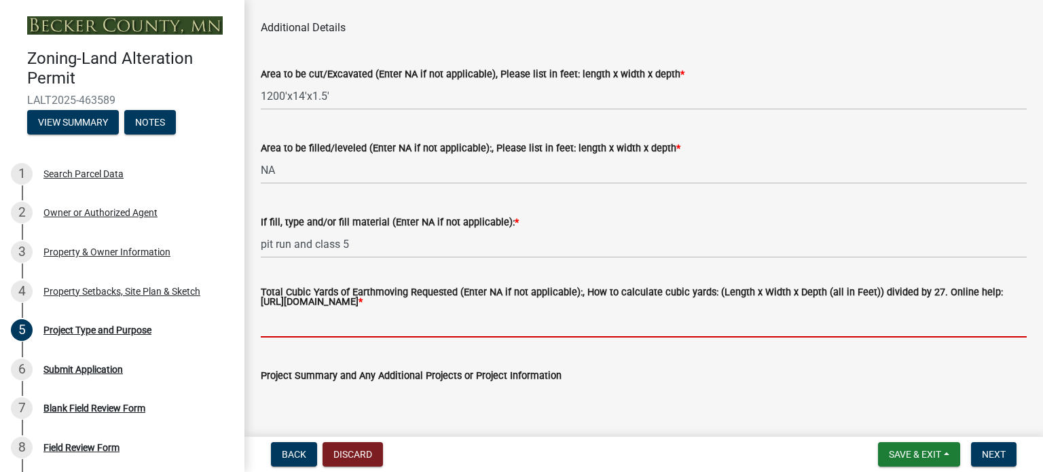
click at [338, 338] on input "Total Cubic Yards of Earthmoving Requested (Enter NA if not applicable):, How t…" at bounding box center [644, 324] width 766 height 28
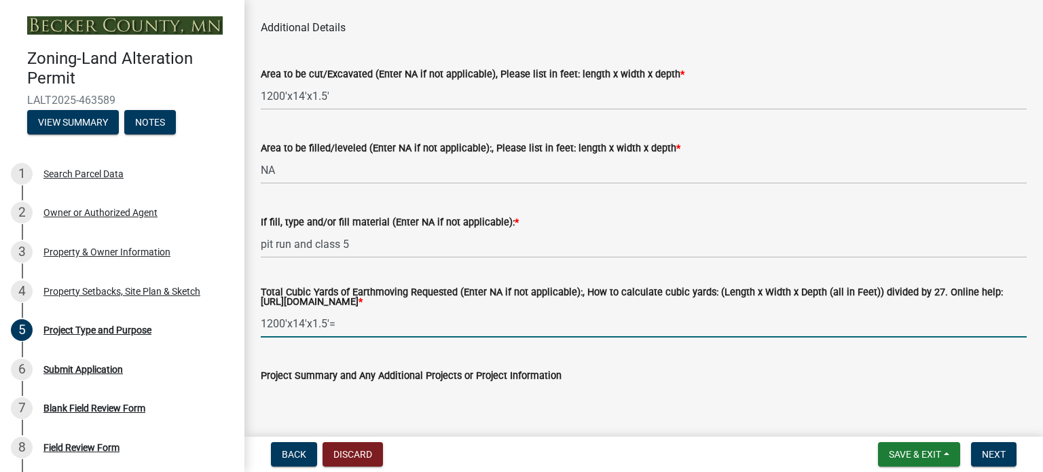
click at [402, 337] on input "1200'x14'x1.5'=" at bounding box center [644, 324] width 766 height 28
drag, startPoint x: 396, startPoint y: 337, endPoint x: 410, endPoint y: 504, distance: 167.7
click at [410, 471] on html "Internet Explorer does NOT work with GeoPermits. Get a new browser for more sec…" at bounding box center [521, 236] width 1043 height 472
click at [396, 338] on input "1200'x14'x1.5'= 25200/27=" at bounding box center [644, 324] width 766 height 28
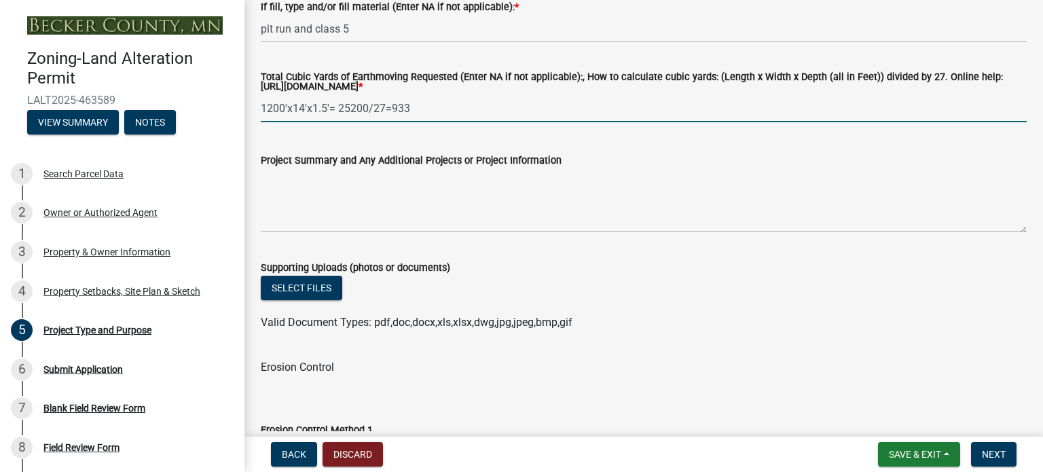
scroll to position [2037, 0]
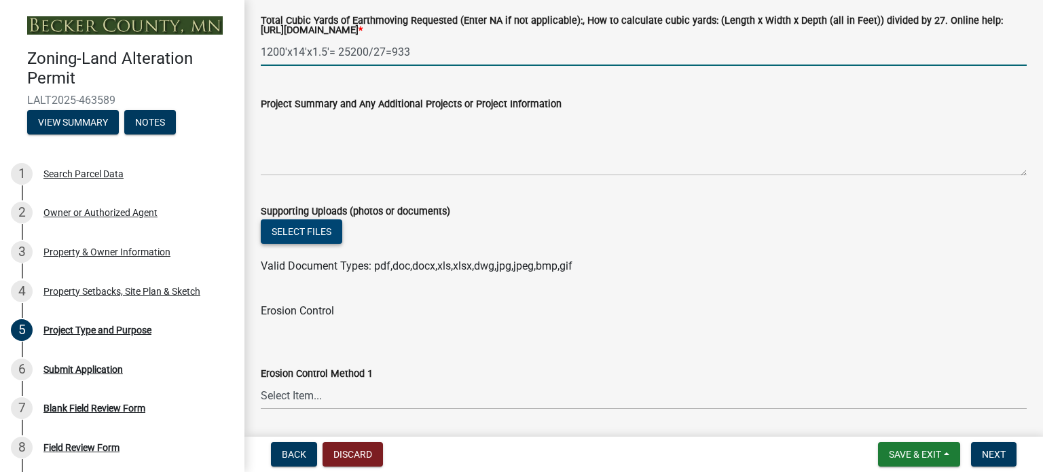
type input "1200'x14'x1.5'= 25200/27=933"
click at [315, 244] on button "Select files" at bounding box center [301, 231] width 81 height 24
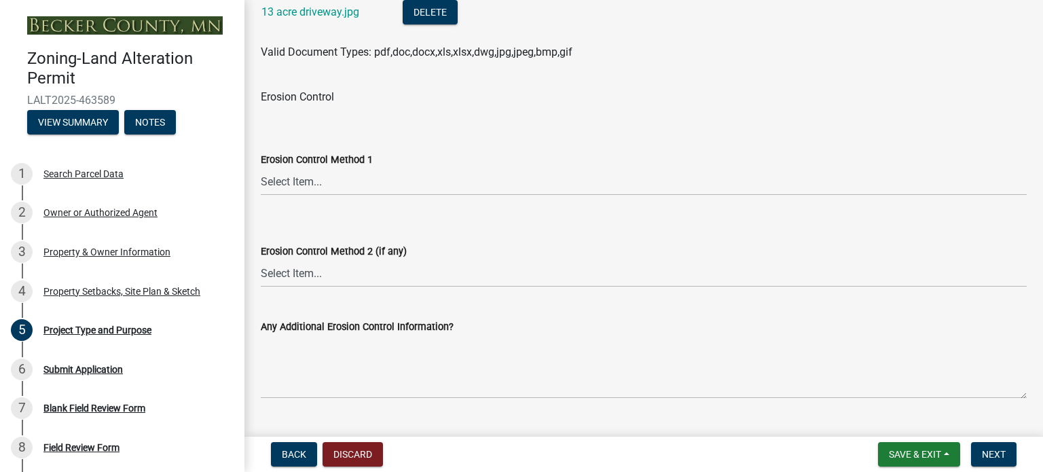
scroll to position [2309, 0]
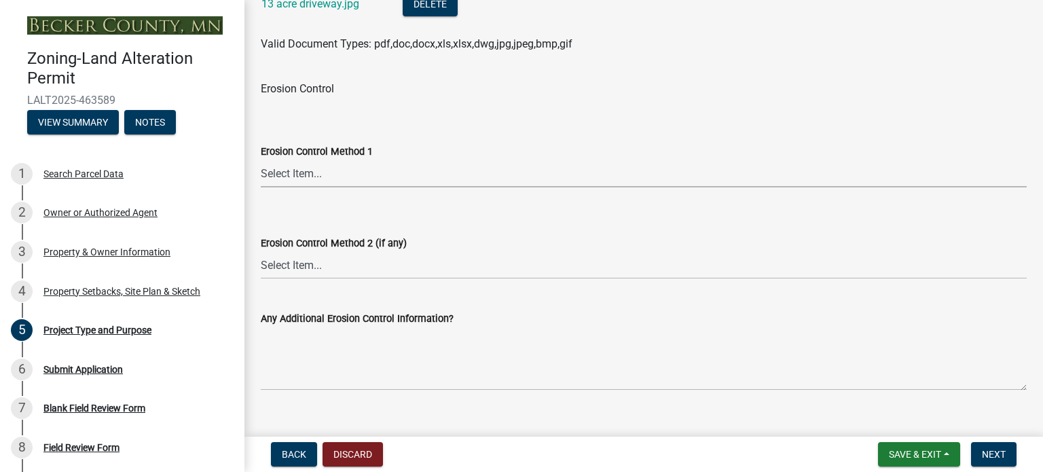
click at [308, 187] on select "Select Item... Sod Seed Only Mulch Only Stake-Sod Seed & Mulch Other (Please sp…" at bounding box center [644, 174] width 766 height 28
click at [261, 176] on select "Select Item... Sod Seed Only Mulch Only Stake-Sod Seed & Mulch Other (Please sp…" at bounding box center [644, 174] width 766 height 28
select select "0f4af7c1-f601-4ba5-bc0f-6141649bfec2"
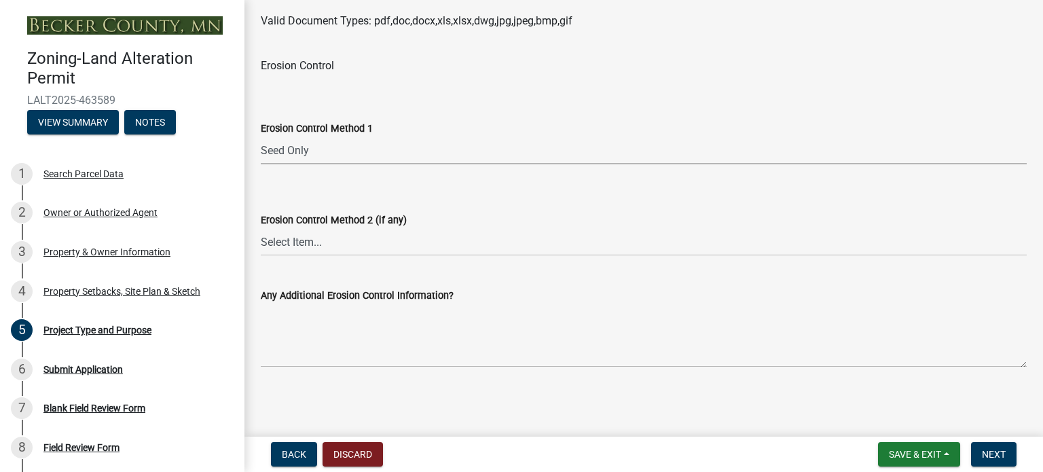
scroll to position [2349, 0]
click at [993, 454] on span "Next" at bounding box center [994, 454] width 24 height 11
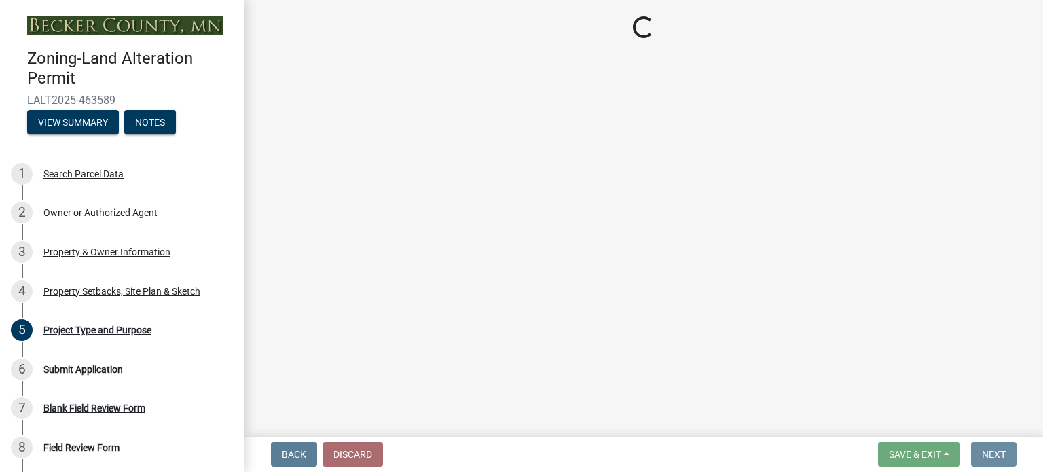
scroll to position [0, 0]
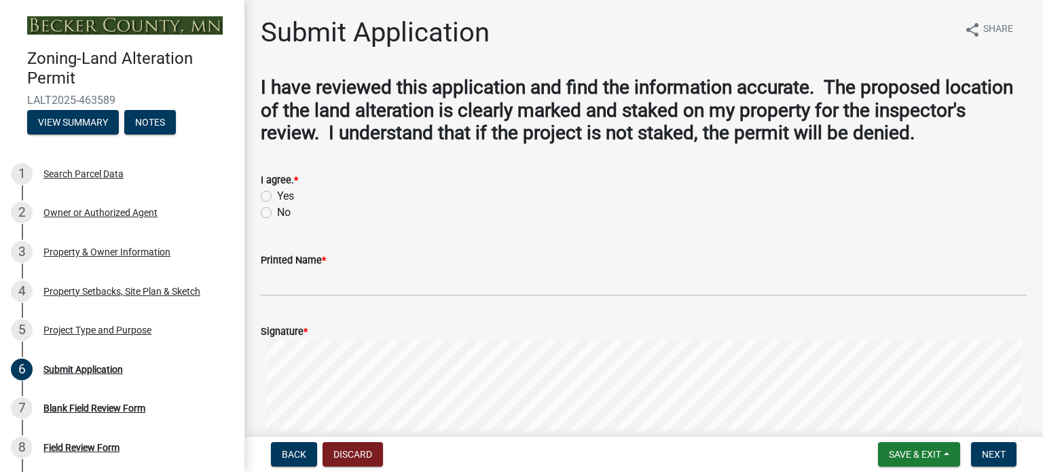
click at [277, 196] on label "Yes" at bounding box center [285, 196] width 17 height 16
click at [277, 196] on input "Yes" at bounding box center [281, 192] width 9 height 9
radio input "true"
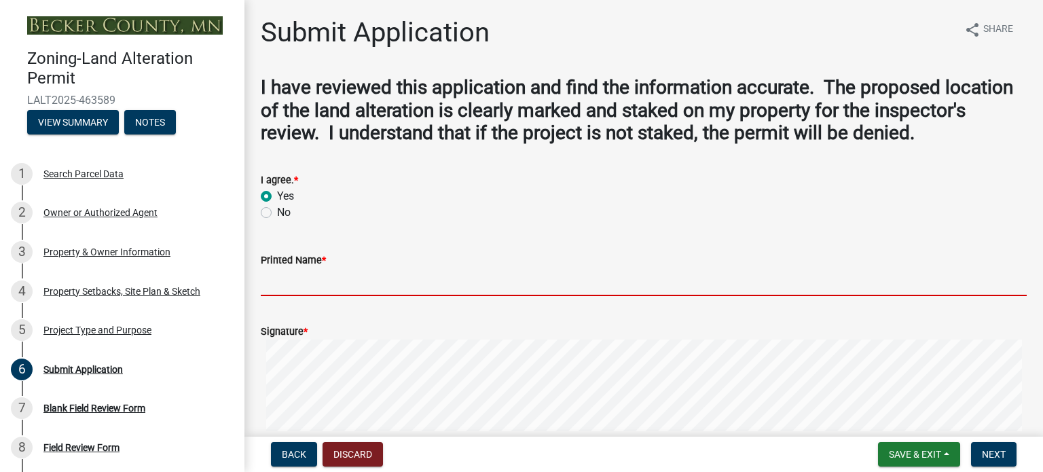
click at [304, 283] on input "Printed Name *" at bounding box center [644, 282] width 766 height 28
type input "[PERSON_NAME]"
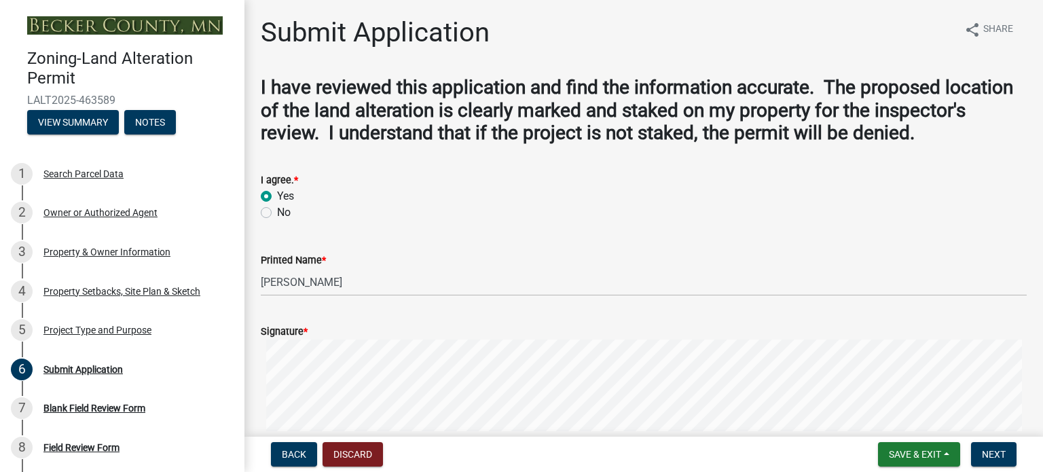
click at [353, 329] on div "Signature *" at bounding box center [644, 331] width 766 height 16
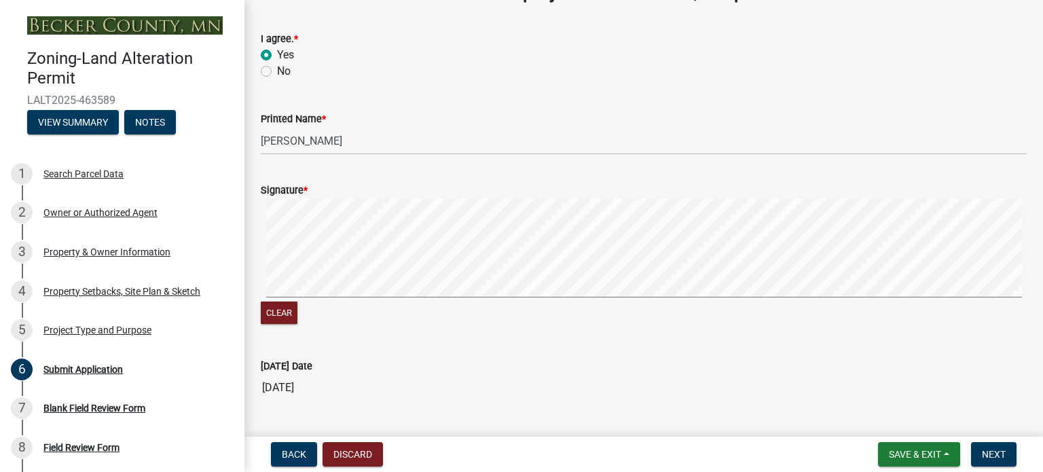
scroll to position [136, 0]
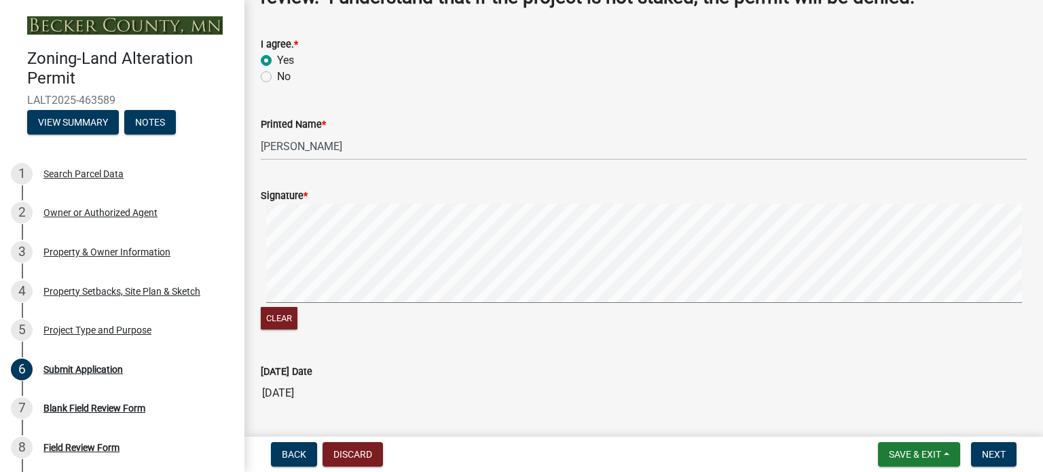
click at [632, 104] on wm-data-entity-input-list "I have reviewed this application and find the information accurate. The propose…" at bounding box center [644, 227] width 766 height 575
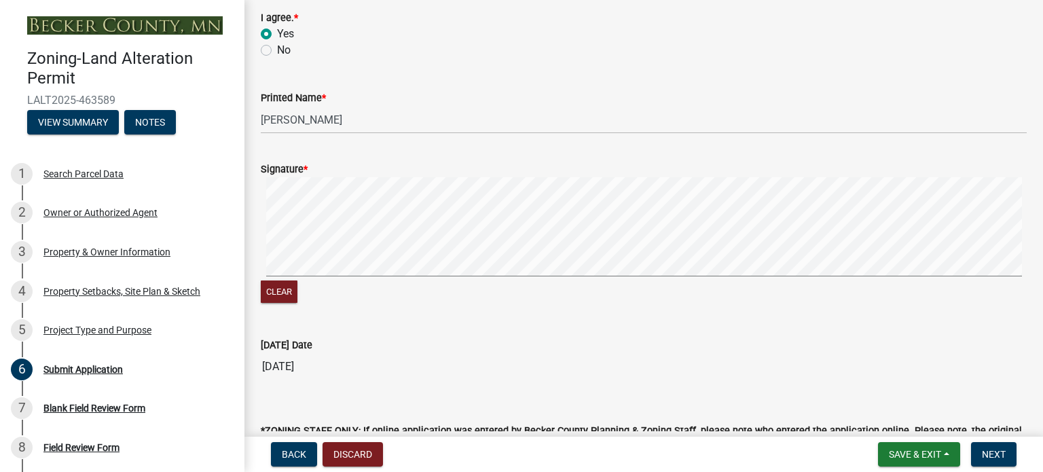
scroll to position [204, 0]
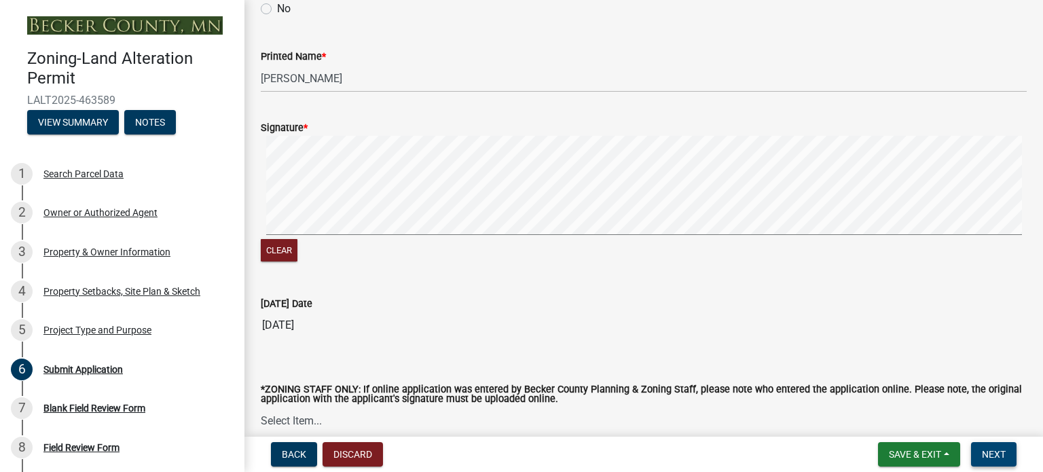
click at [1008, 452] on button "Next" at bounding box center [994, 454] width 46 height 24
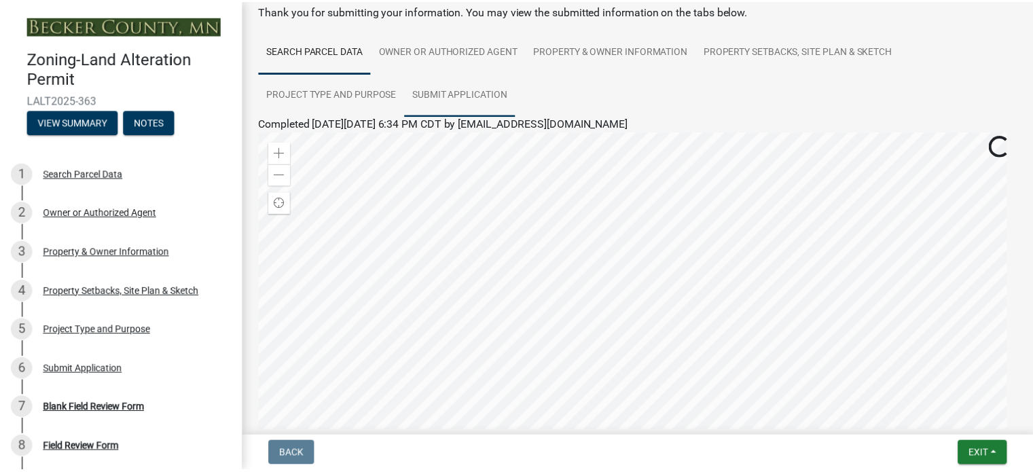
scroll to position [136, 0]
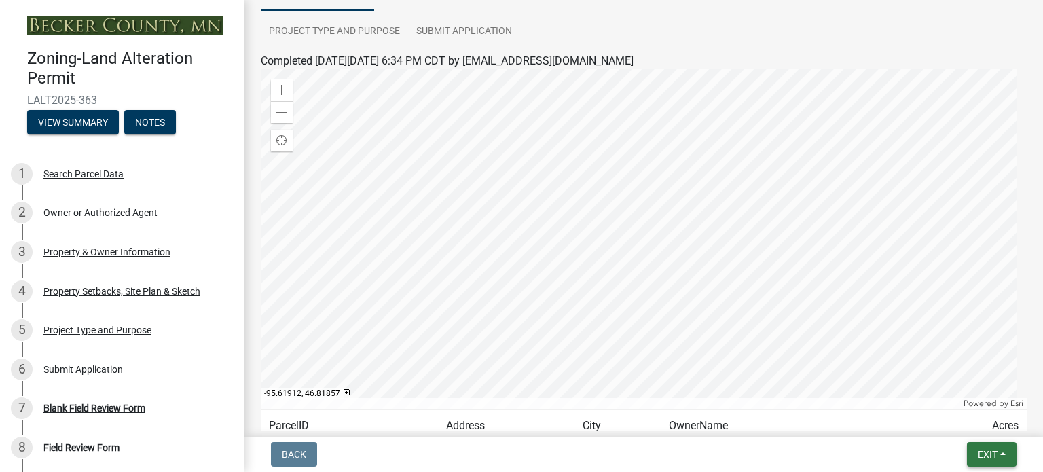
click at [992, 450] on span "Exit" at bounding box center [988, 454] width 20 height 11
click at [939, 417] on button "Save & Exit" at bounding box center [963, 419] width 109 height 33
